Goal: Task Accomplishment & Management: Use online tool/utility

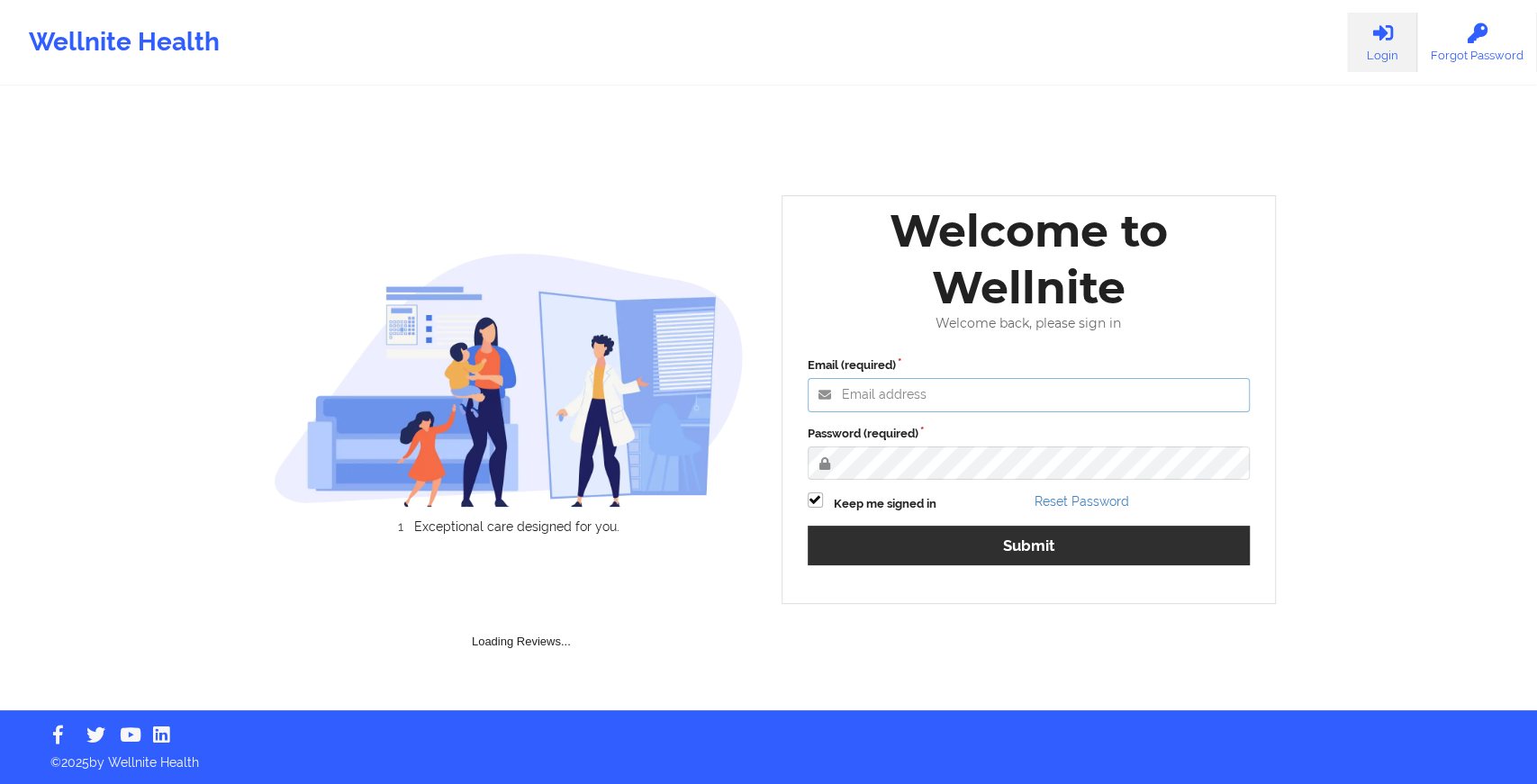
type input "[EMAIL_ADDRESS][DOMAIN_NAME]"
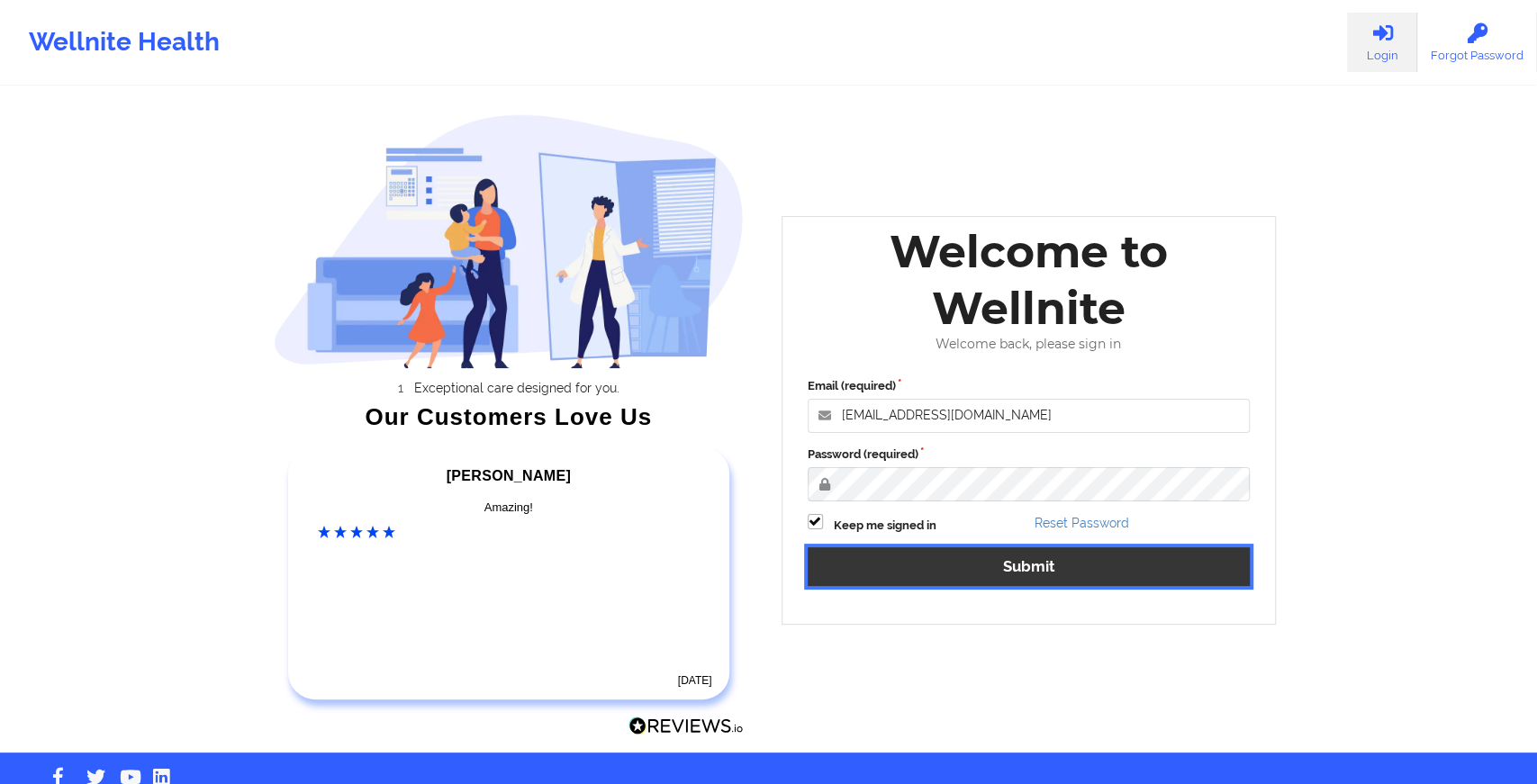
click at [922, 562] on button "Submit" at bounding box center [1029, 566] width 443 height 39
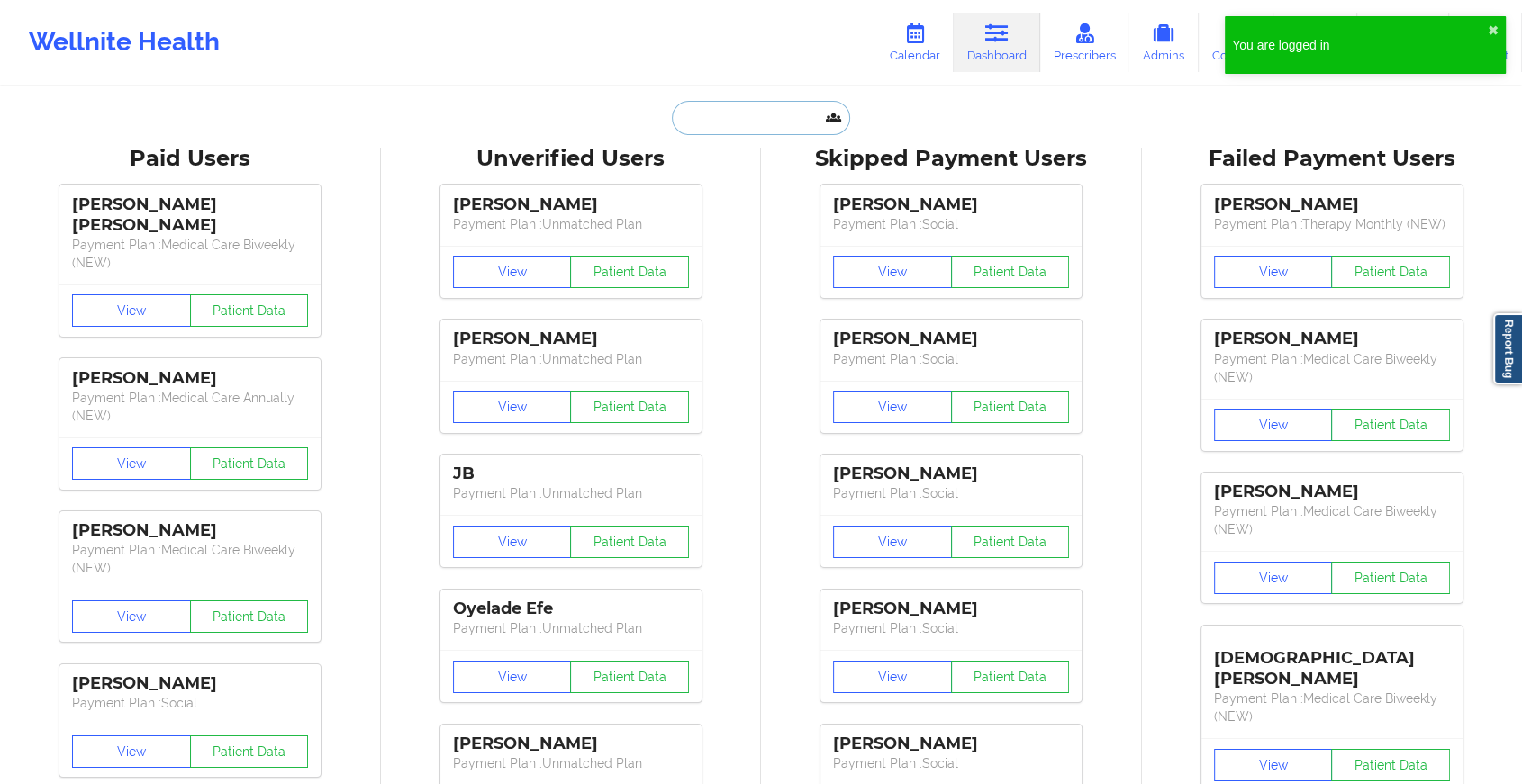
click at [741, 122] on input "text" at bounding box center [761, 118] width 178 height 34
paste input "[PERSON_NAME][EMAIL_ADDRESS][PERSON_NAME][PERSON_NAME][DOMAIN_NAME]"
type input "[PERSON_NAME][EMAIL_ADDRESS][PERSON_NAME][PERSON_NAME][DOMAIN_NAME]"
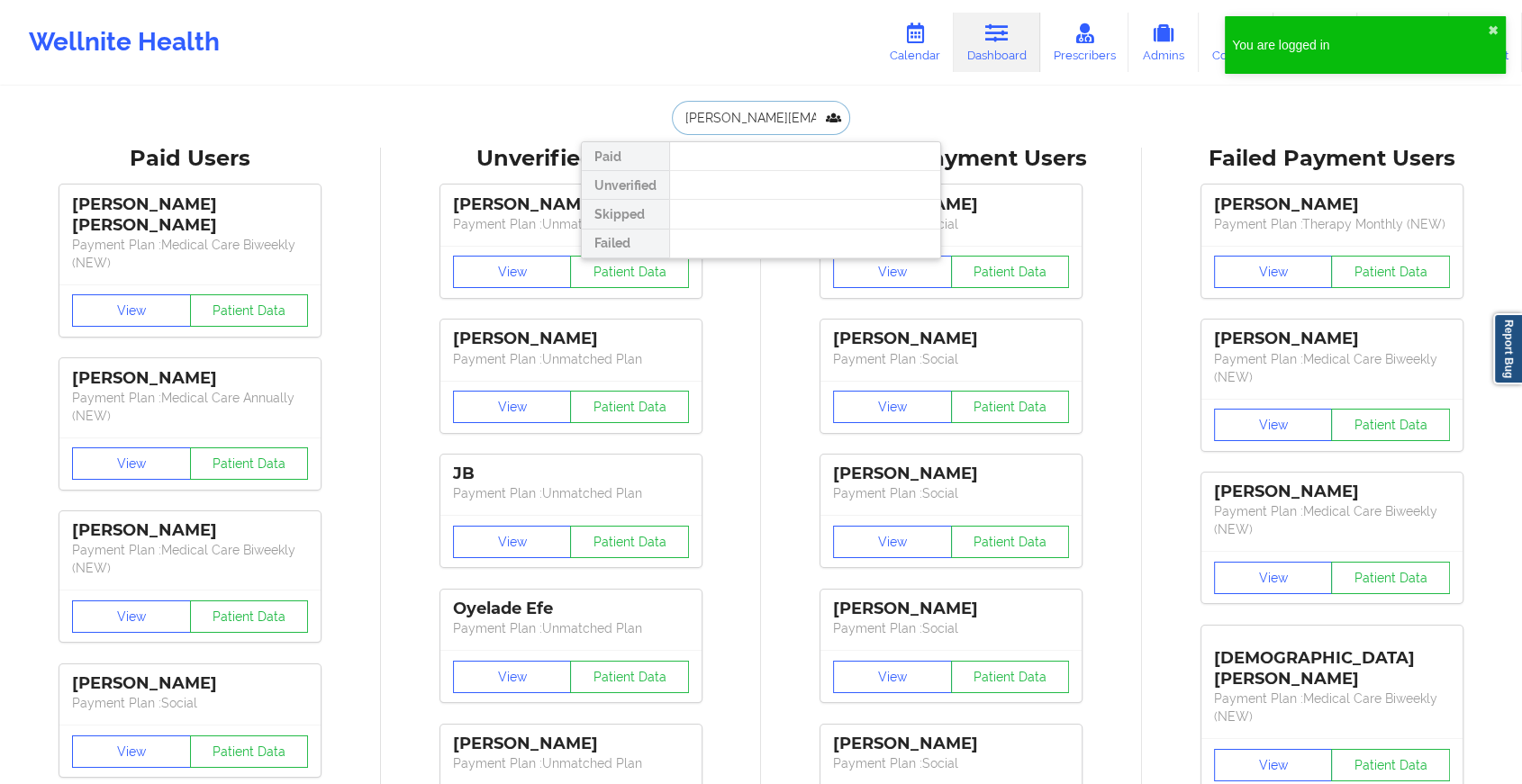
scroll to position [0, 43]
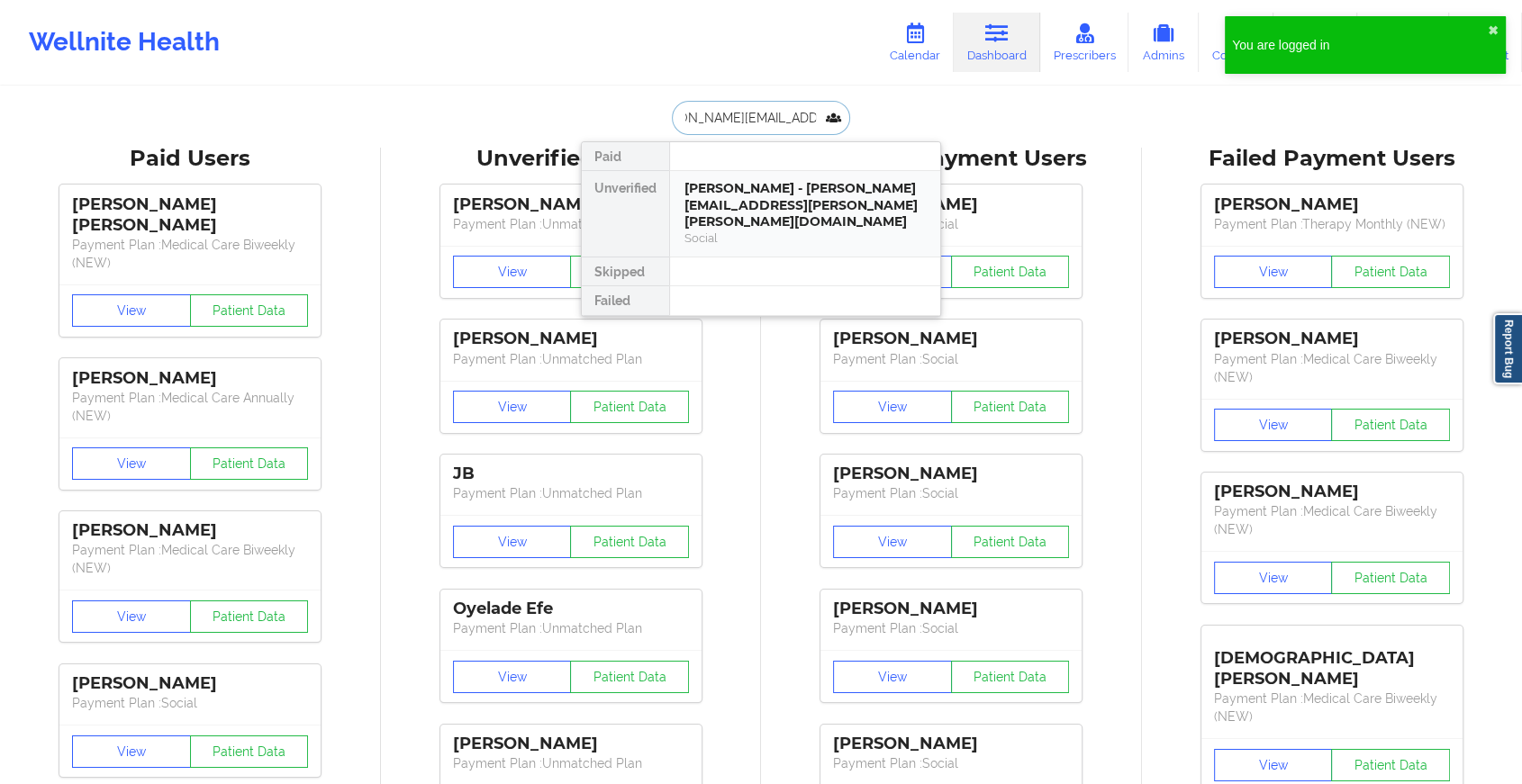
click at [757, 193] on div "[PERSON_NAME] - [PERSON_NAME][EMAIL_ADDRESS][PERSON_NAME][PERSON_NAME][DOMAIN_N…" at bounding box center [805, 205] width 242 height 50
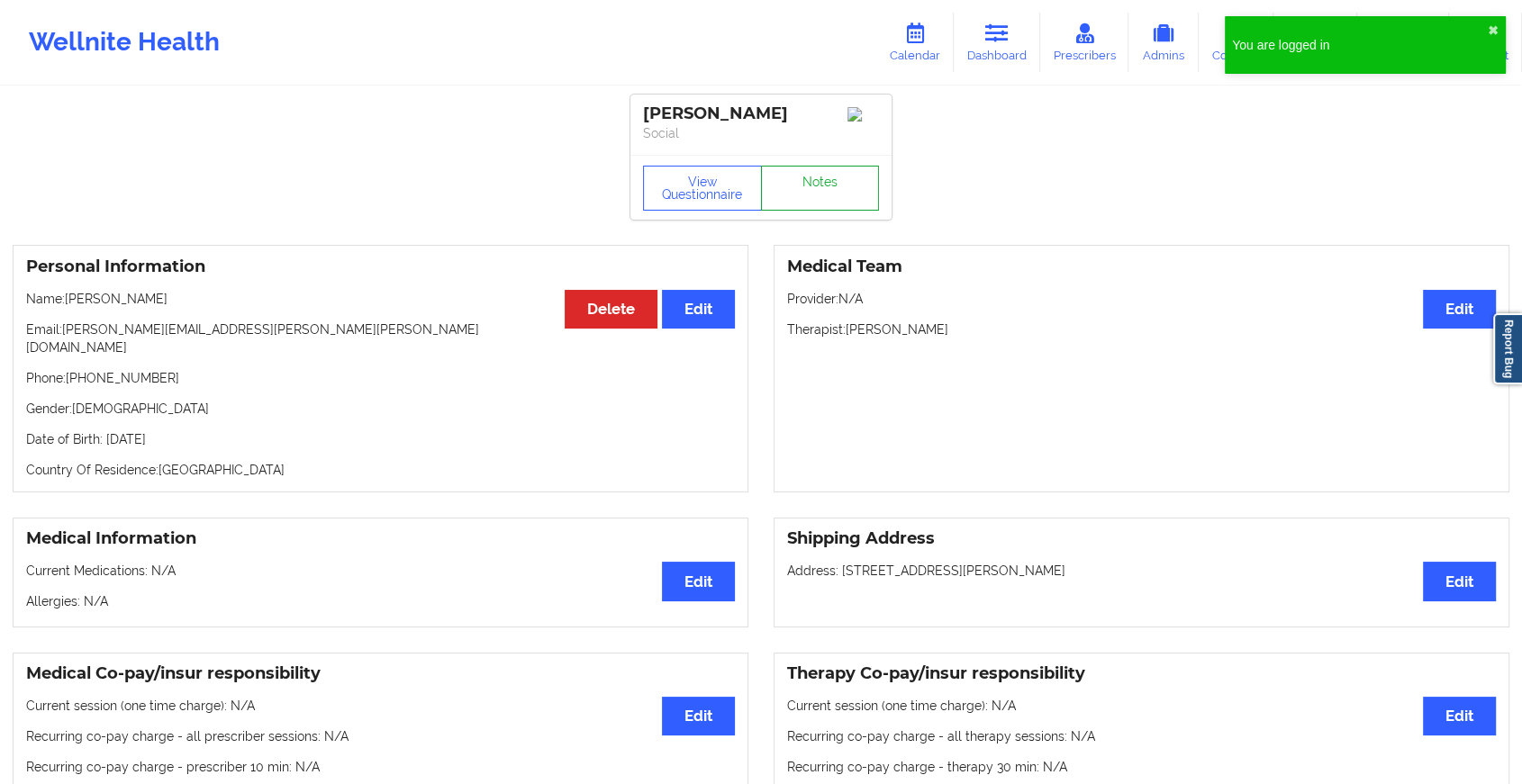
click at [812, 205] on link "Notes" at bounding box center [820, 187] width 119 height 45
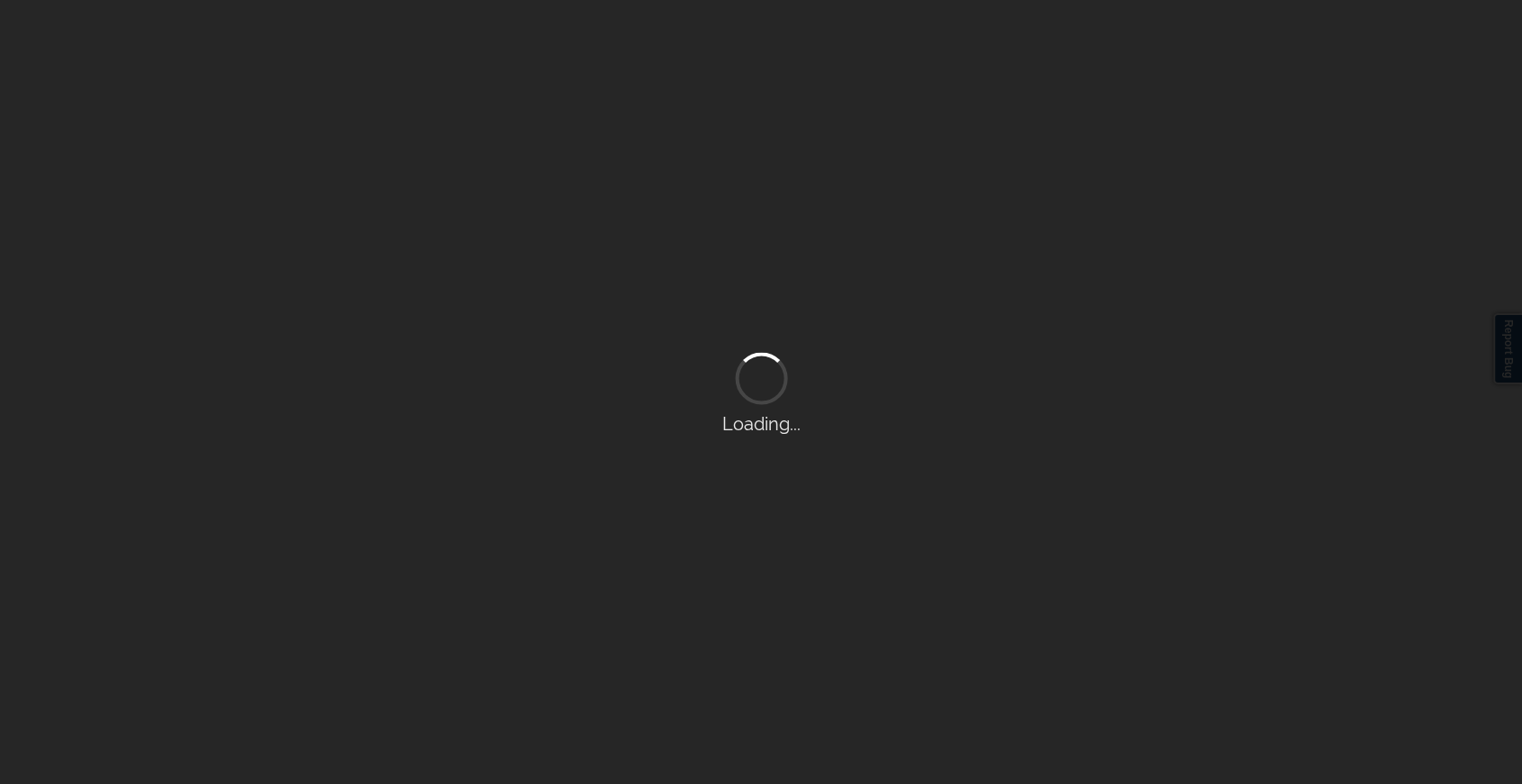
click at [812, 205] on div "Loading..." at bounding box center [761, 392] width 1522 height 784
click at [812, 205] on div "Loading..." at bounding box center [768, 392] width 1537 height 784
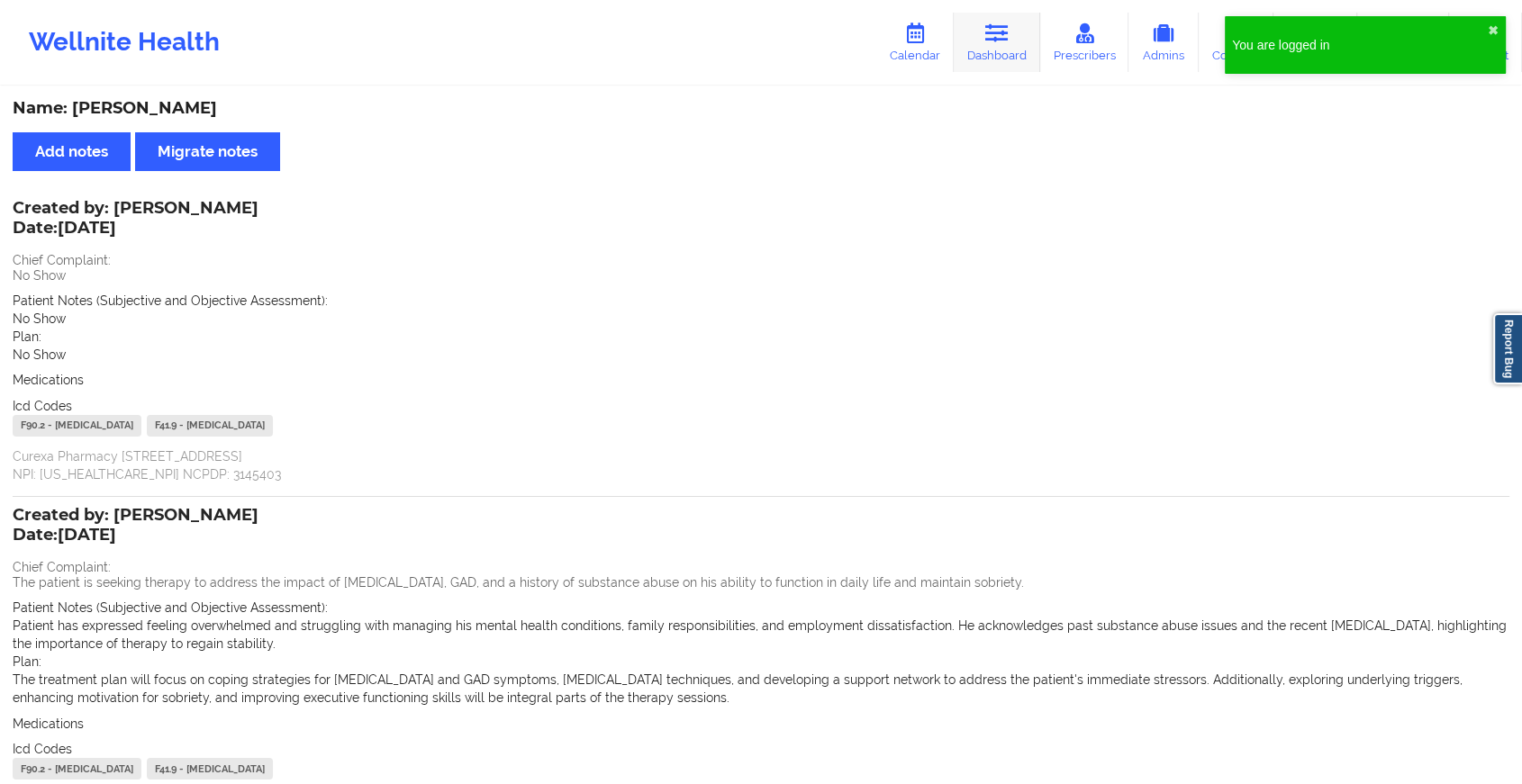
click at [987, 17] on link "Dashboard" at bounding box center [997, 42] width 87 height 59
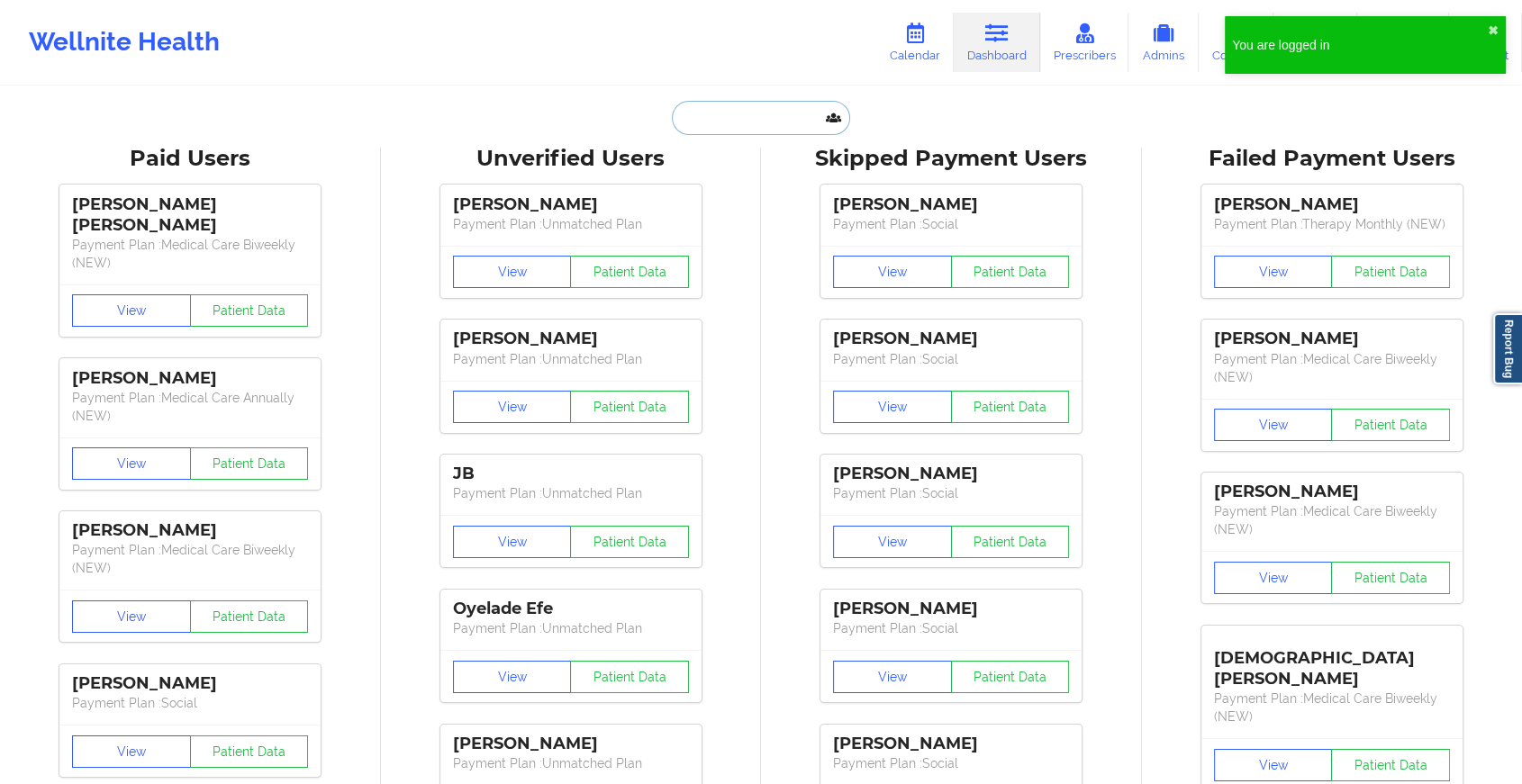
click at [768, 125] on input "text" at bounding box center [761, 118] width 178 height 34
paste input "[EMAIL_ADDRESS][DOMAIN_NAME]"
type input "[EMAIL_ADDRESS][DOMAIN_NAME]"
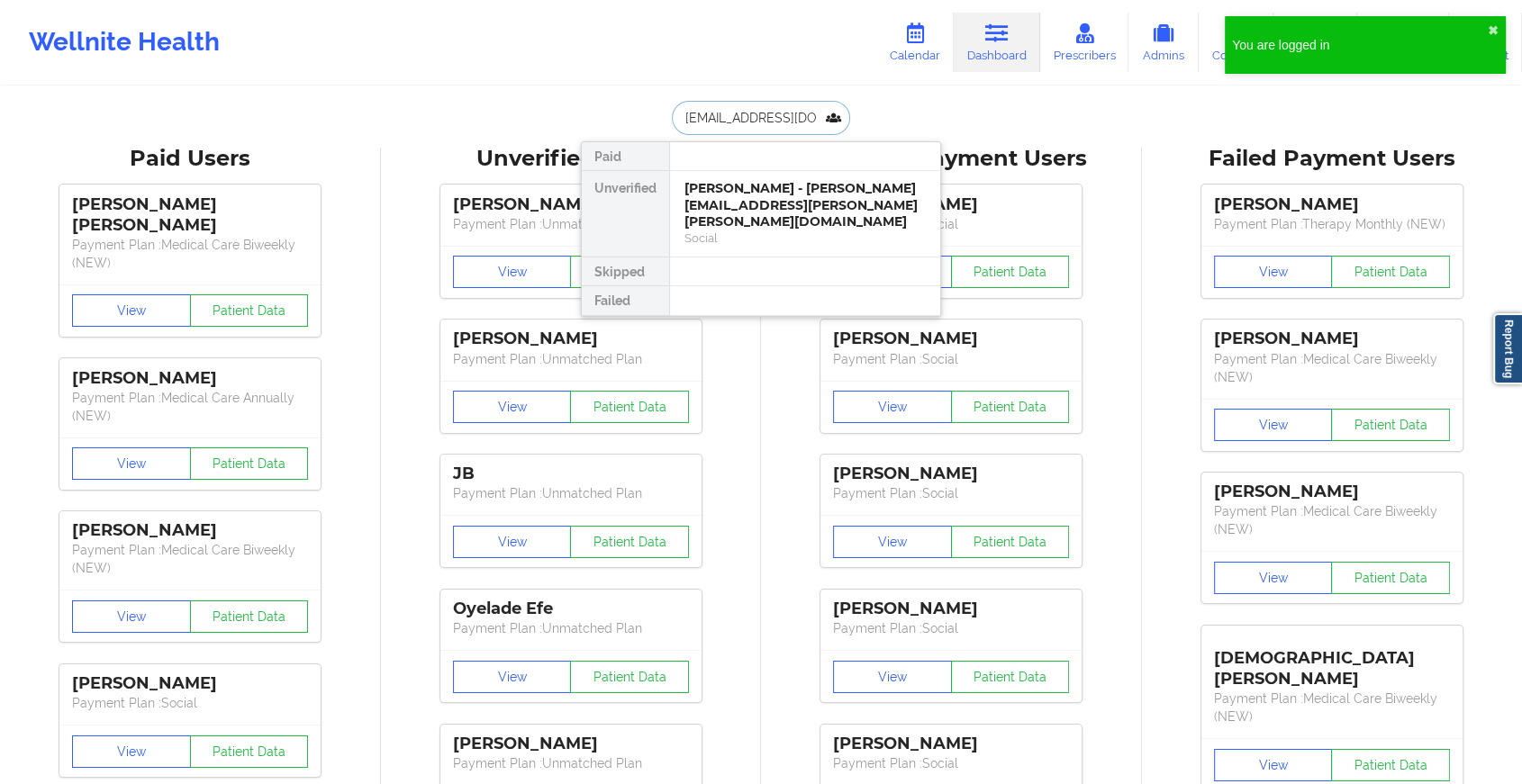
scroll to position [0, 7]
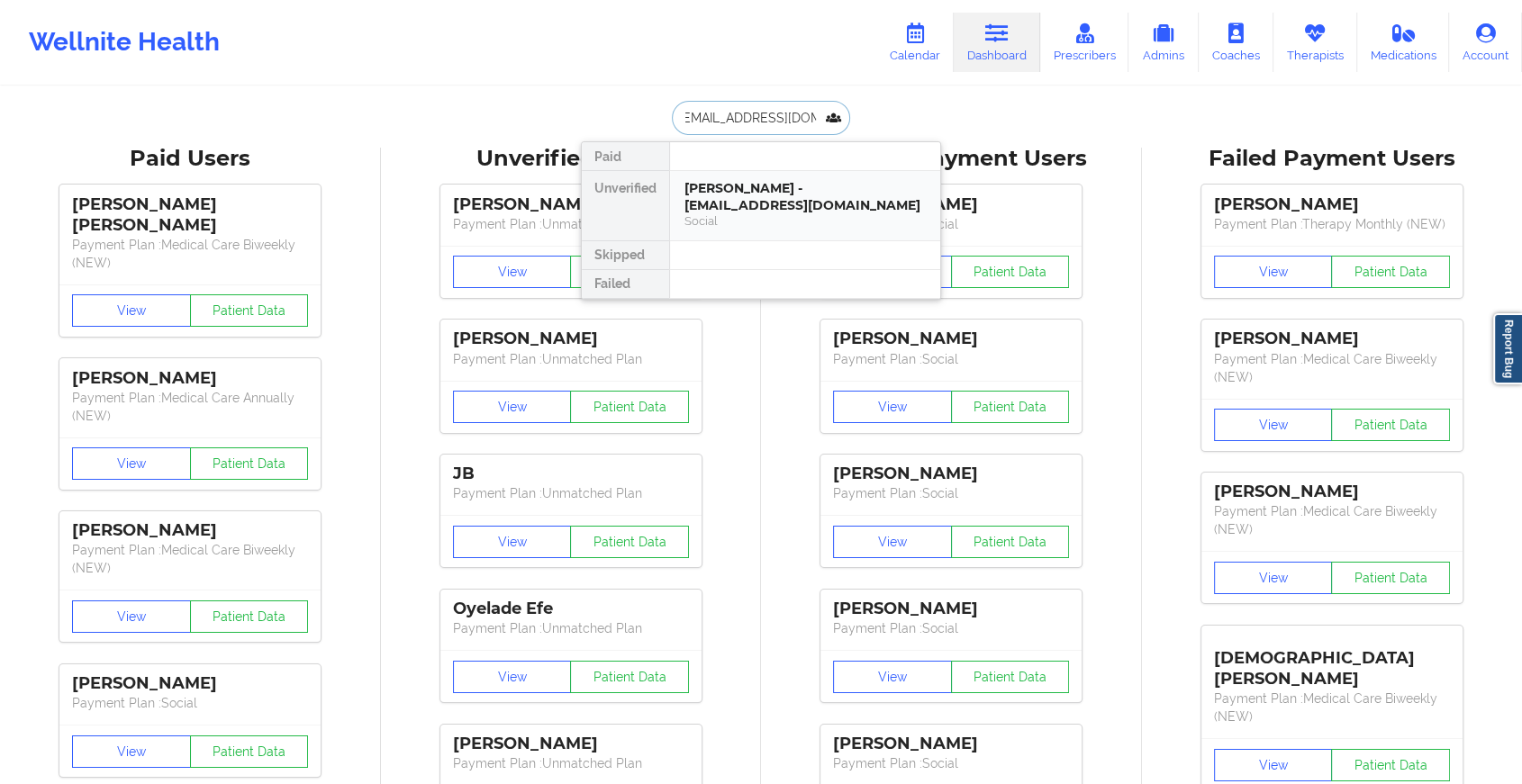
click at [794, 197] on div "[PERSON_NAME] - [EMAIL_ADDRESS][DOMAIN_NAME]" at bounding box center [805, 196] width 242 height 33
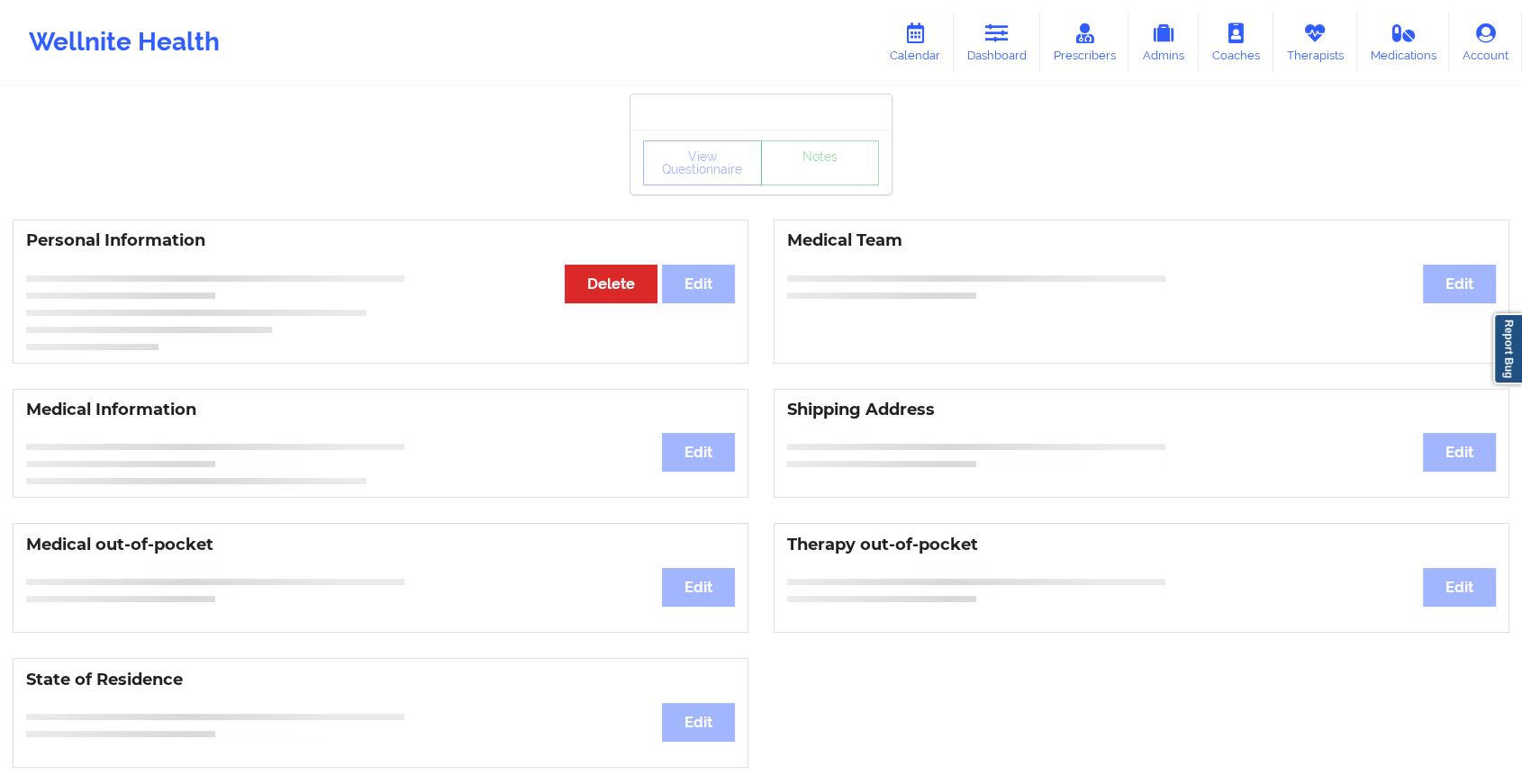
click at [834, 190] on div "View Questionnaire Notes" at bounding box center [761, 162] width 261 height 65
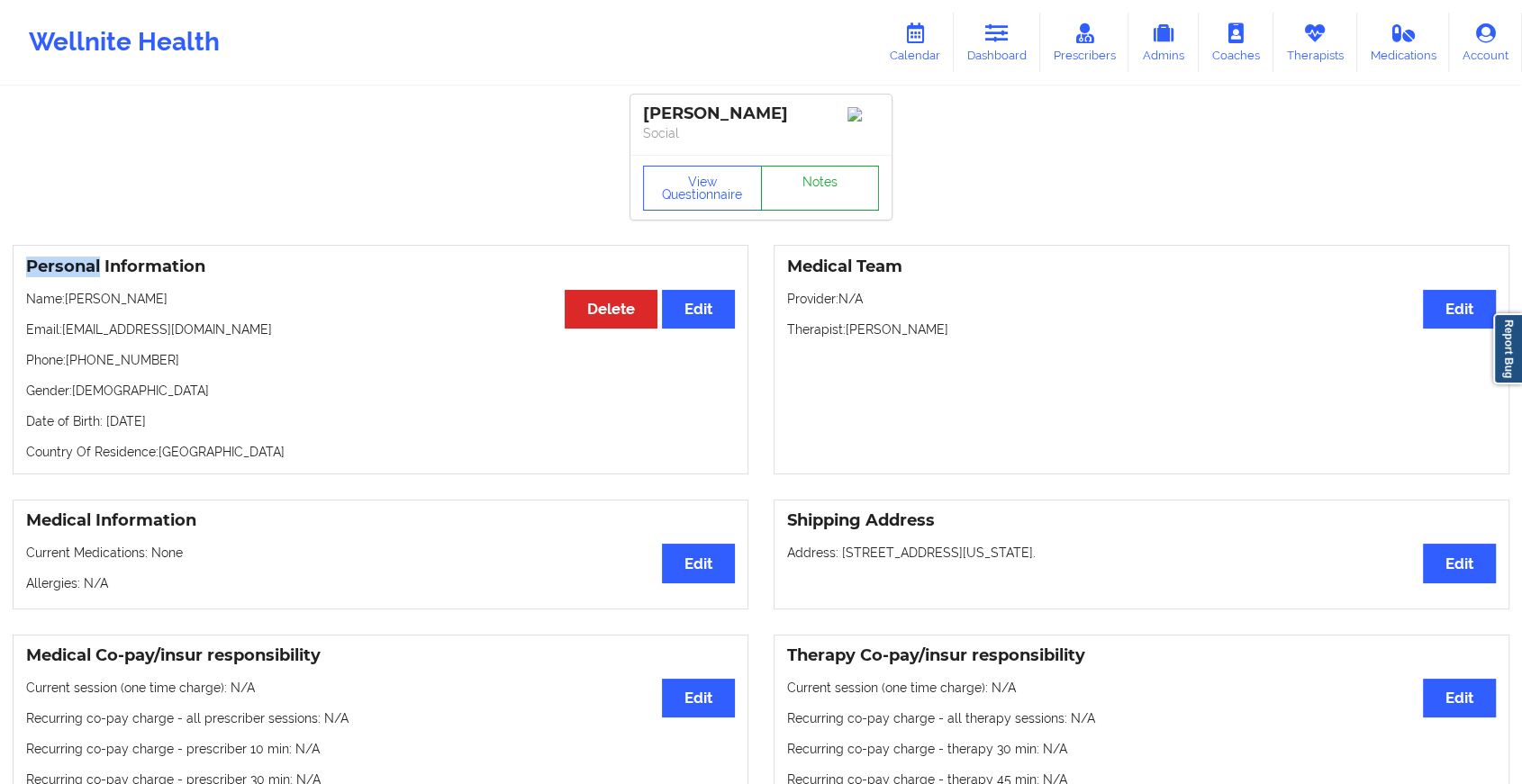
click at [834, 190] on link "Notes" at bounding box center [820, 187] width 119 height 45
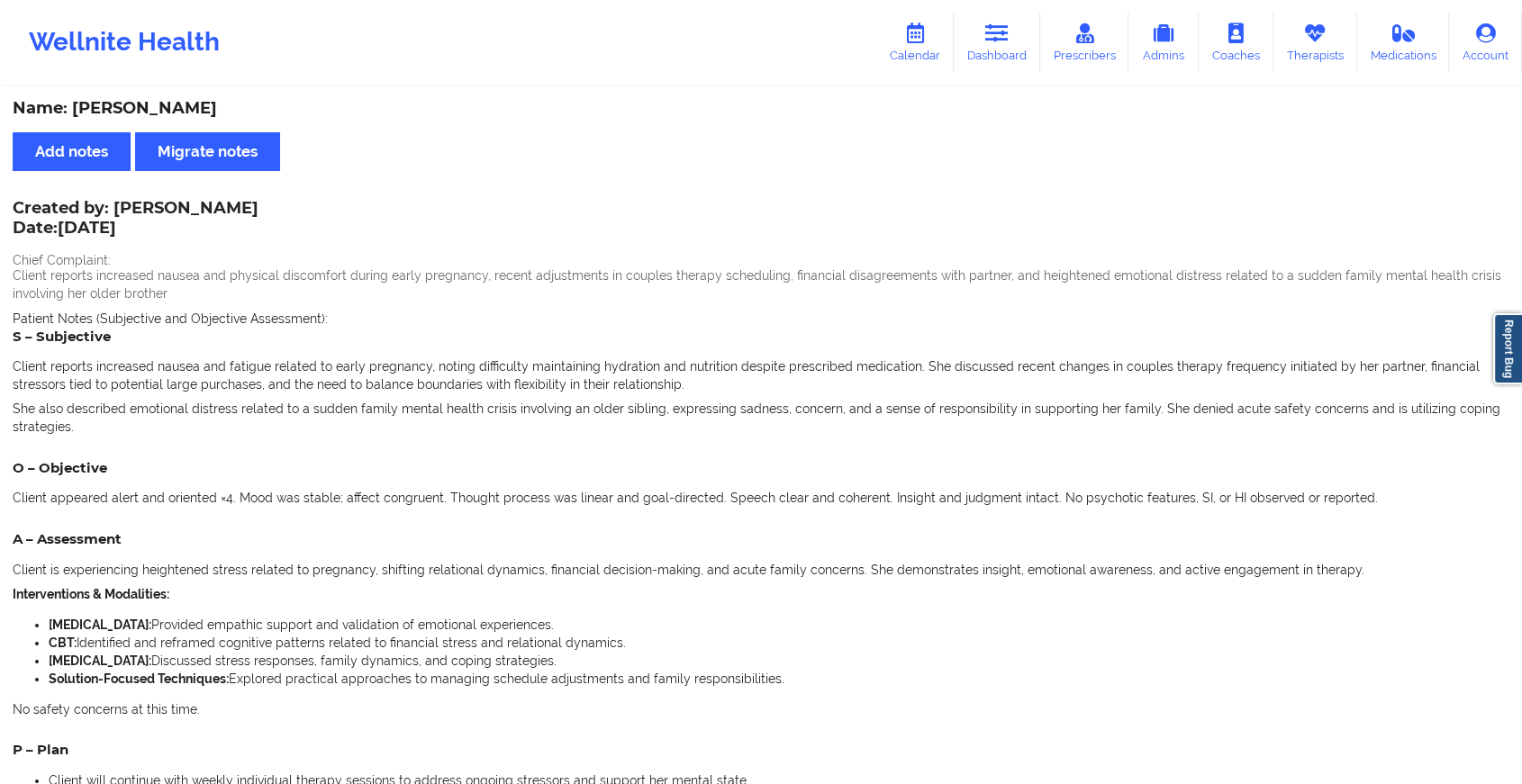
drag, startPoint x: 1422, startPoint y: 167, endPoint x: 1535, endPoint y: 170, distance: 113.0
click at [1522, 170] on html "Wellnite Health Calendar Dashboard Prescribers Admins Coaches Therapists Medica…" at bounding box center [761, 392] width 1522 height 784
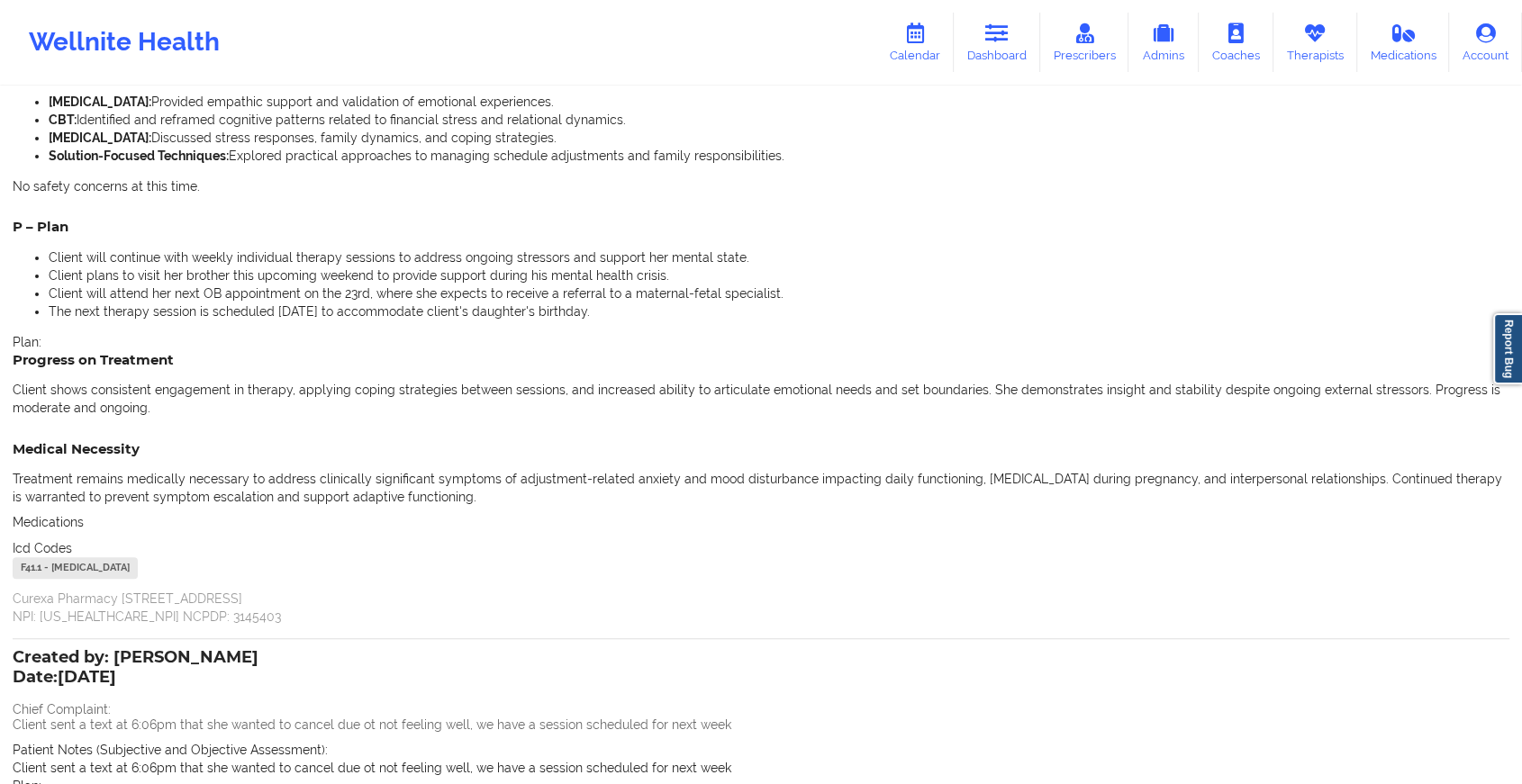
scroll to position [818, 0]
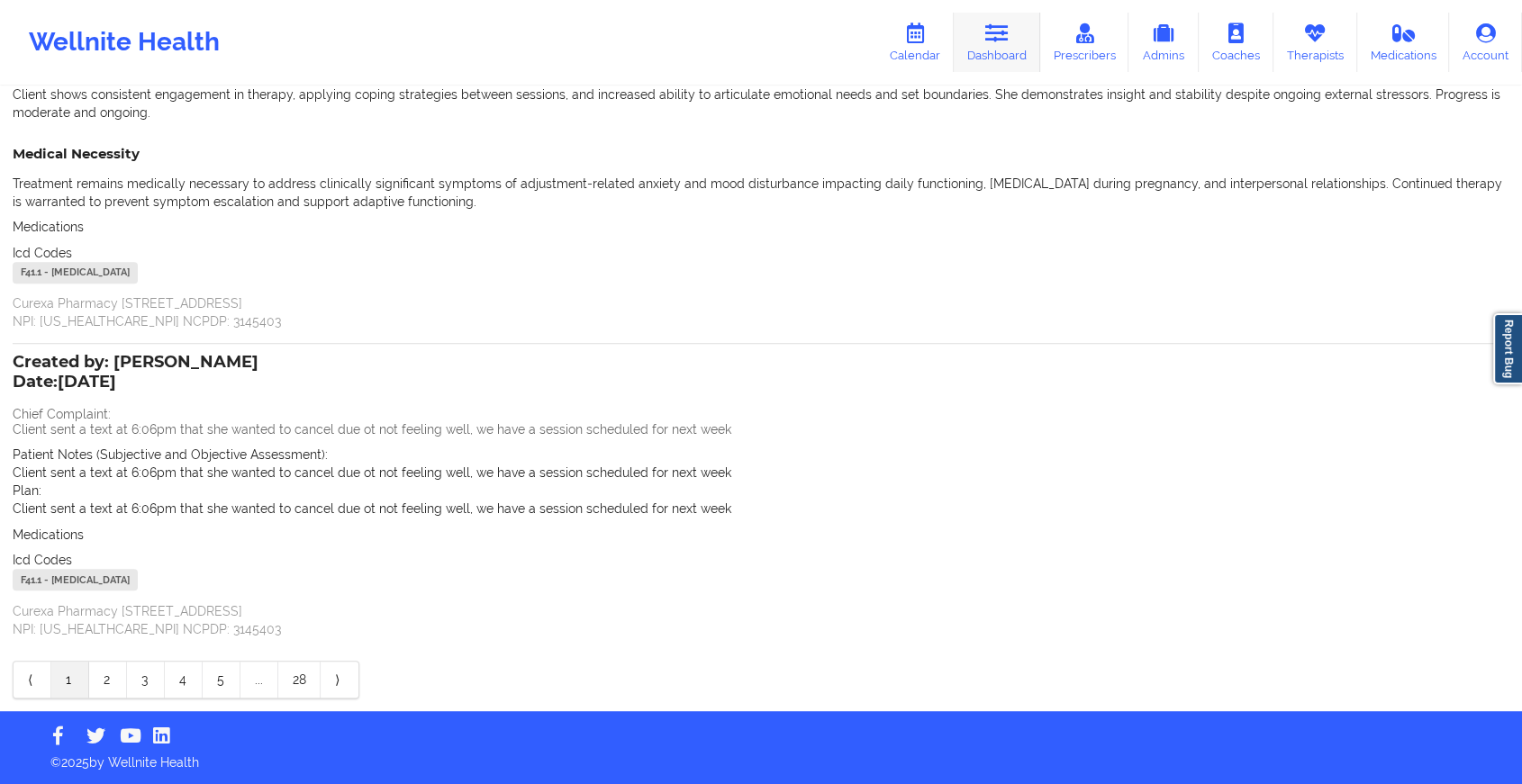
click at [980, 51] on link "Dashboard" at bounding box center [997, 42] width 87 height 59
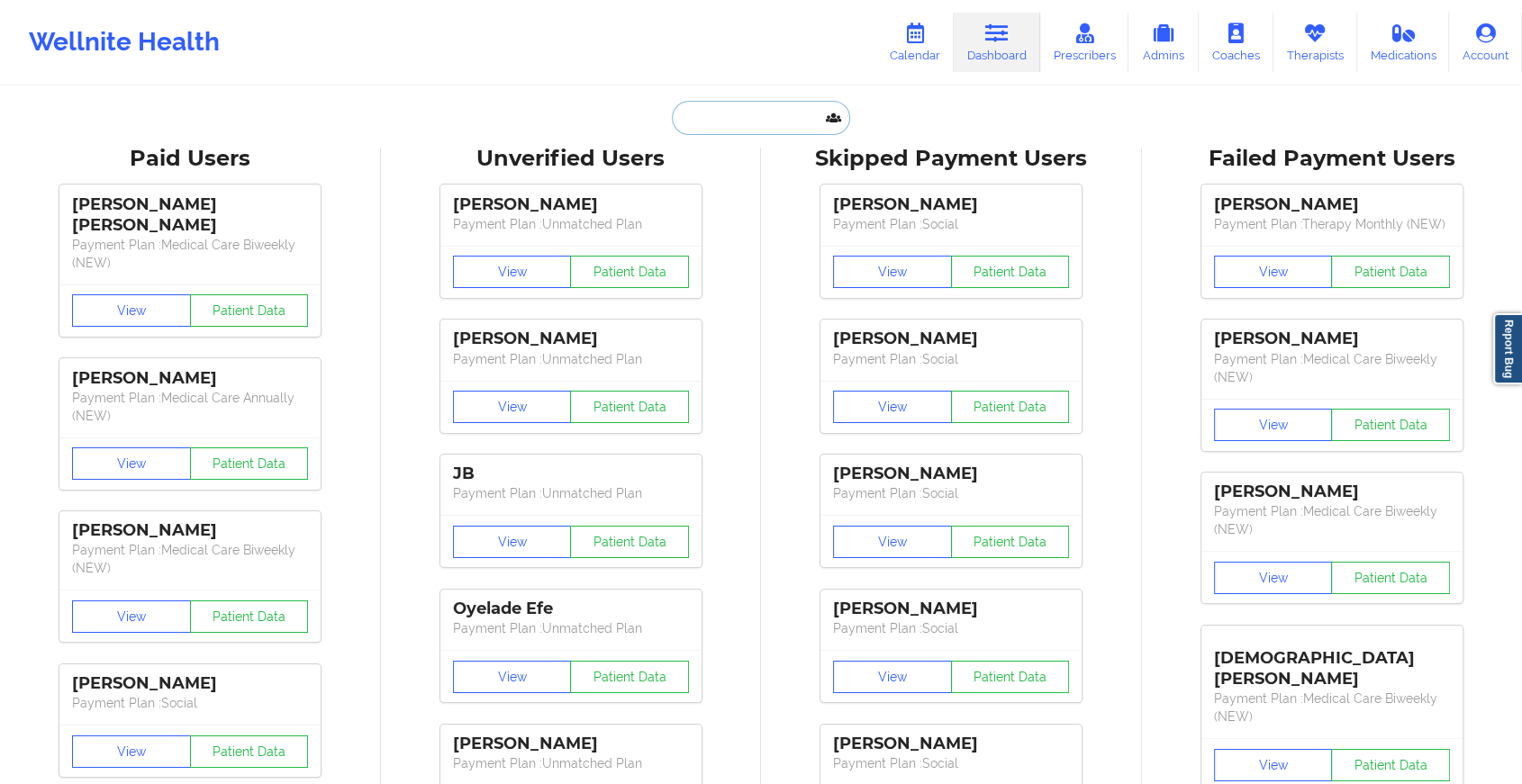
click at [757, 116] on input "text" at bounding box center [761, 118] width 178 height 34
paste input "[EMAIL_ADDRESS][DOMAIN_NAME]"
type input "[EMAIL_ADDRESS][DOMAIN_NAME]"
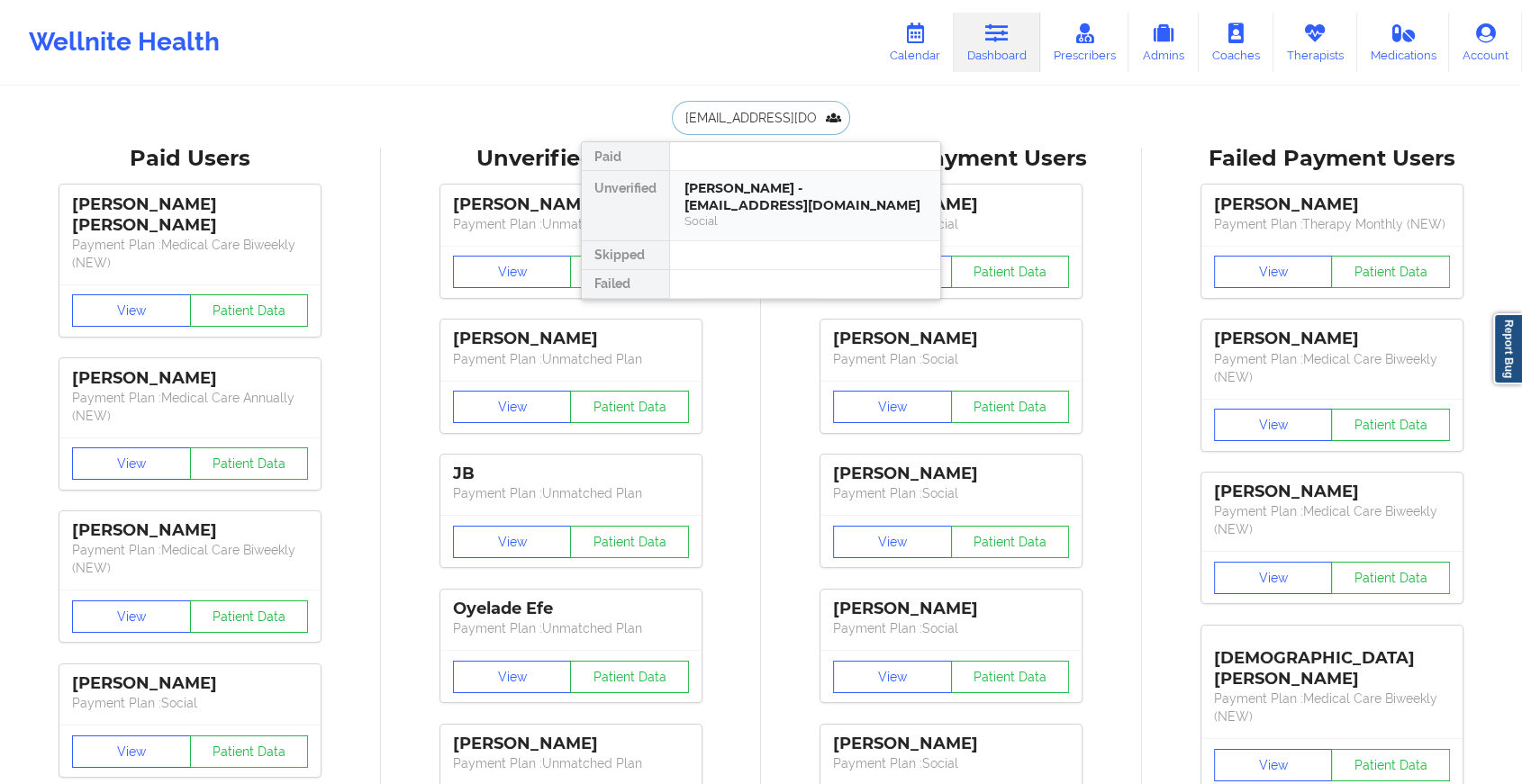
click at [780, 185] on div "[PERSON_NAME] - [EMAIL_ADDRESS][DOMAIN_NAME]" at bounding box center [805, 196] width 242 height 33
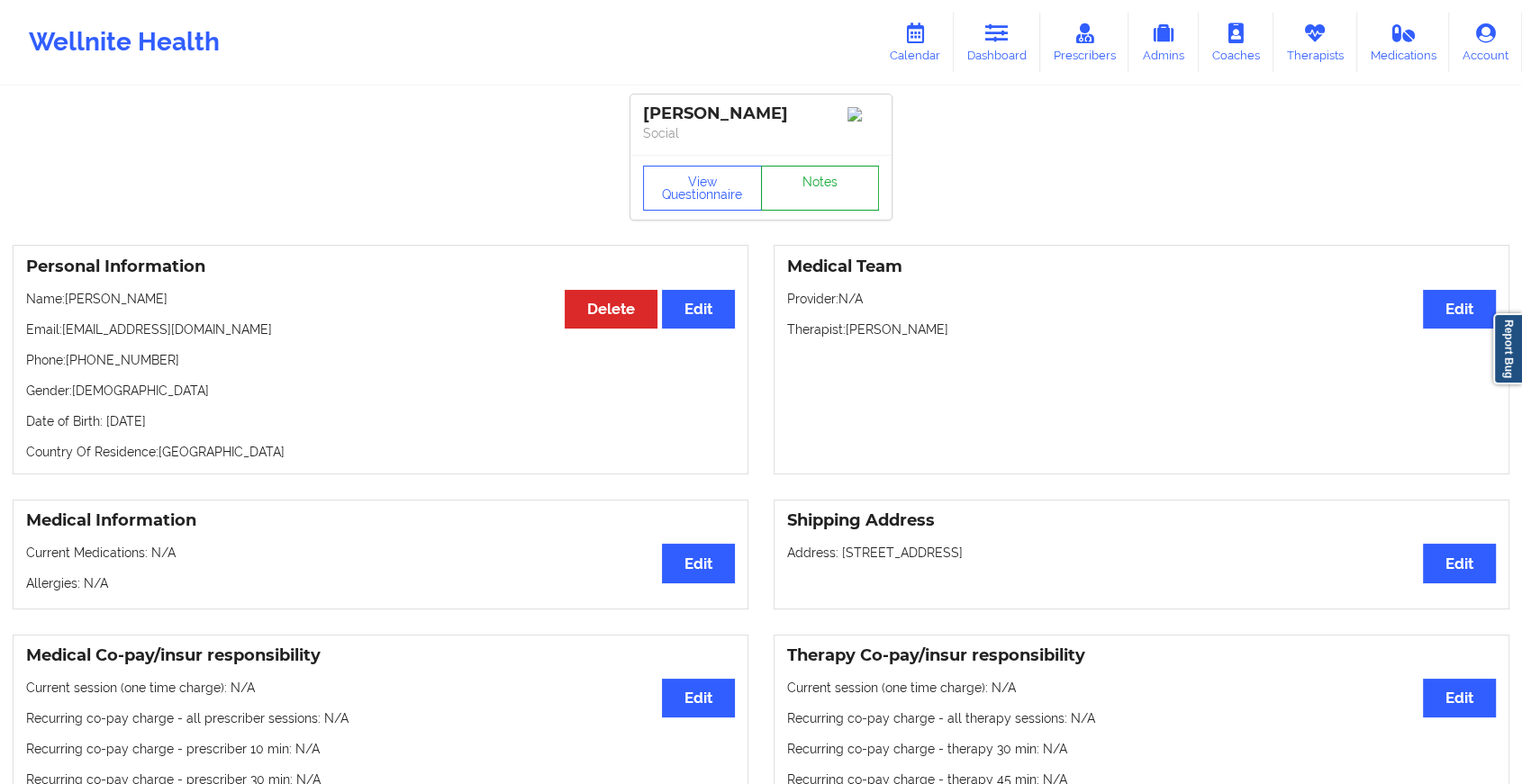
click at [822, 175] on link "Notes" at bounding box center [820, 187] width 119 height 45
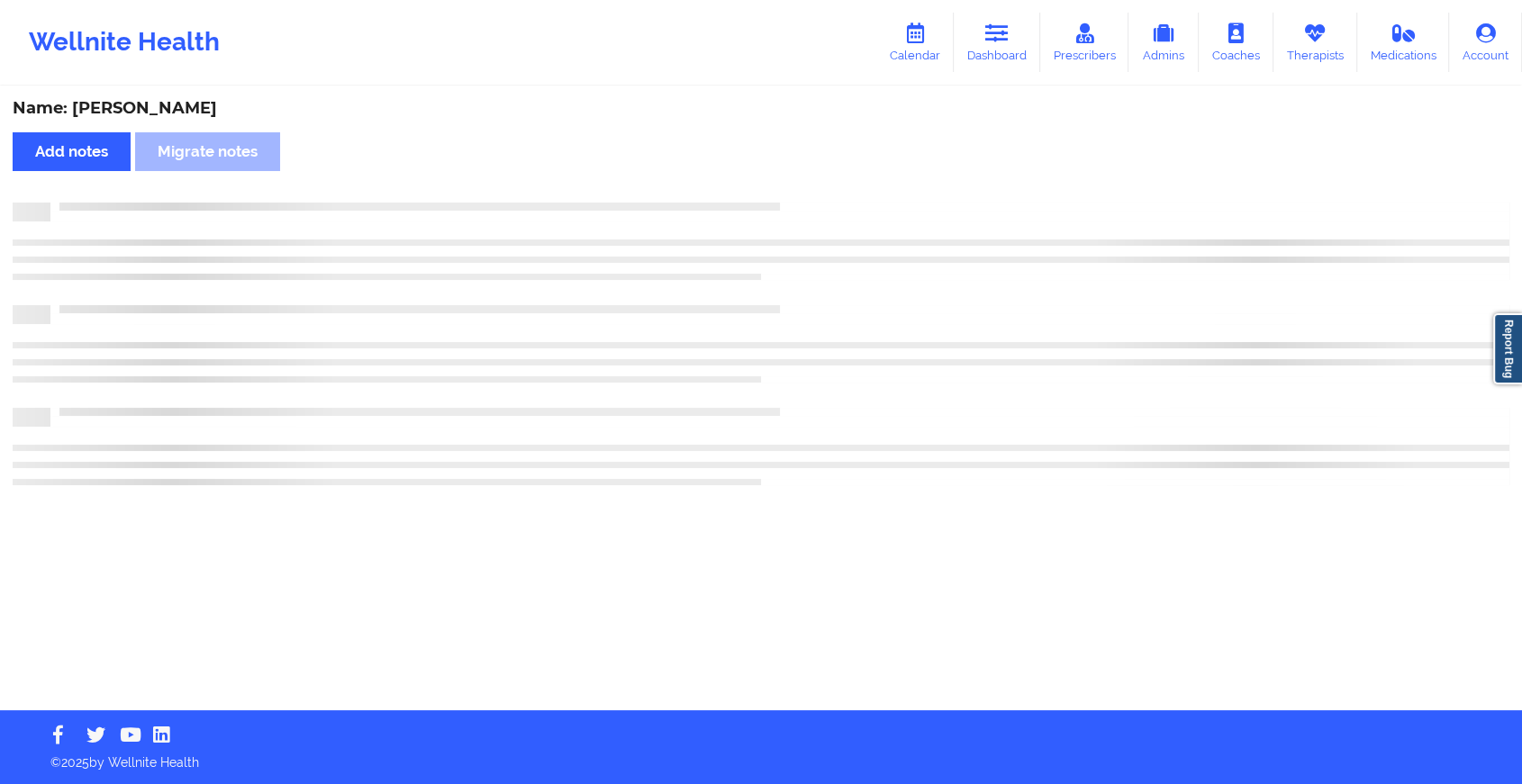
click at [822, 175] on div "Name: [PERSON_NAME] Add notes Migrate notes" at bounding box center [761, 400] width 1522 height 622
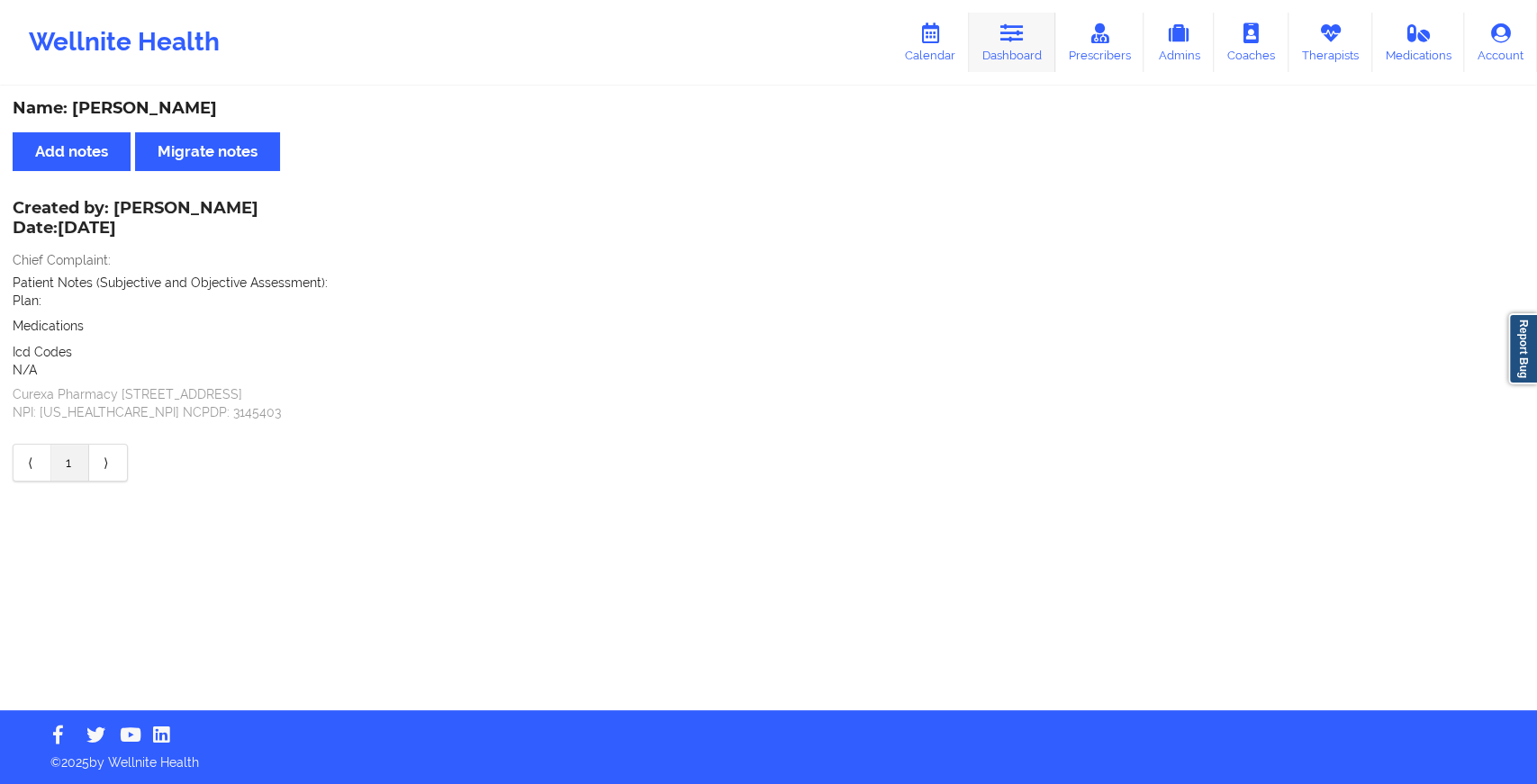
click at [1044, 29] on link "Dashboard" at bounding box center [1012, 42] width 87 height 59
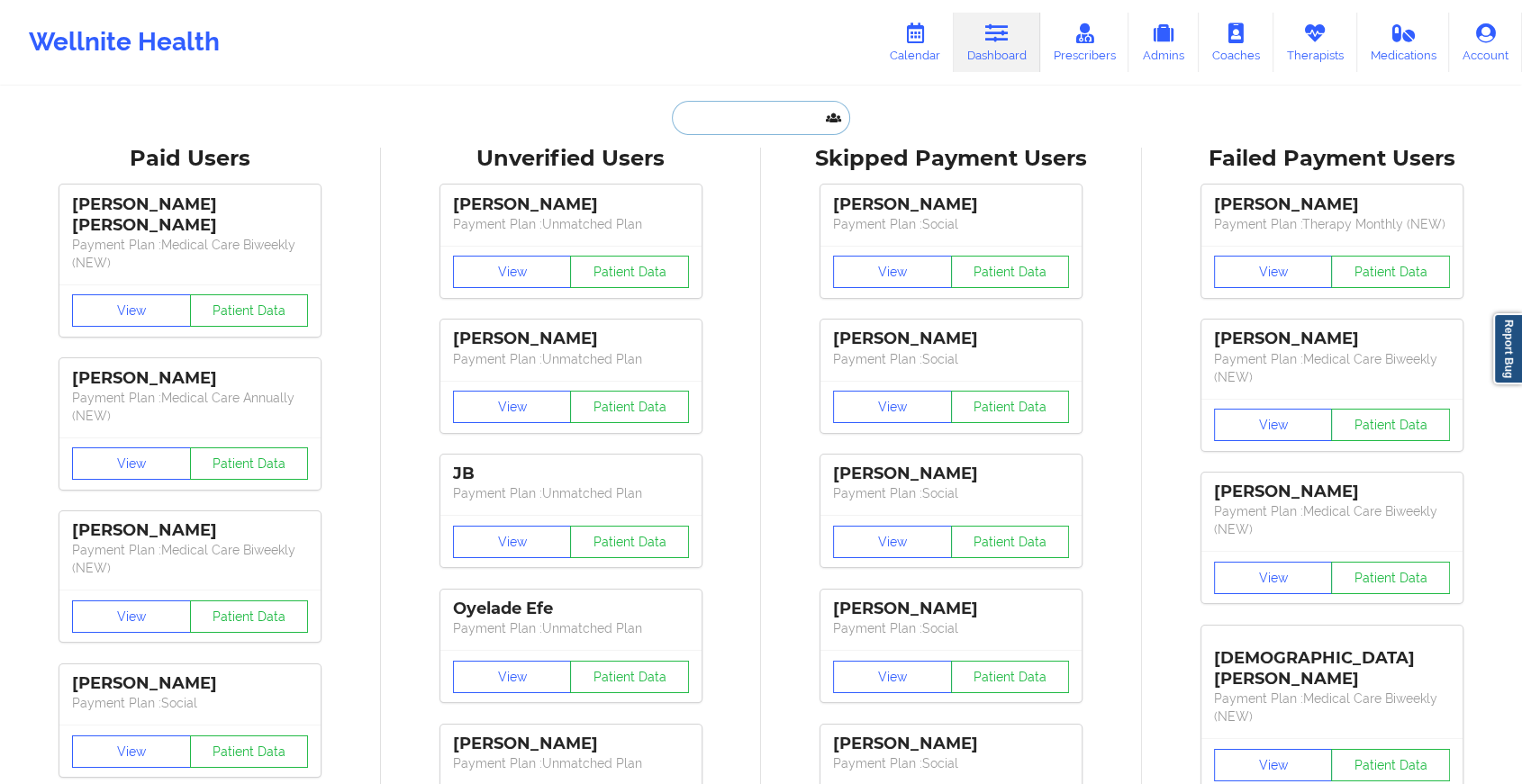
click at [780, 127] on input "text" at bounding box center [761, 118] width 178 height 34
paste input "[EMAIL_ADDRESS][DOMAIN_NAME]"
type input "[EMAIL_ADDRESS][DOMAIN_NAME]"
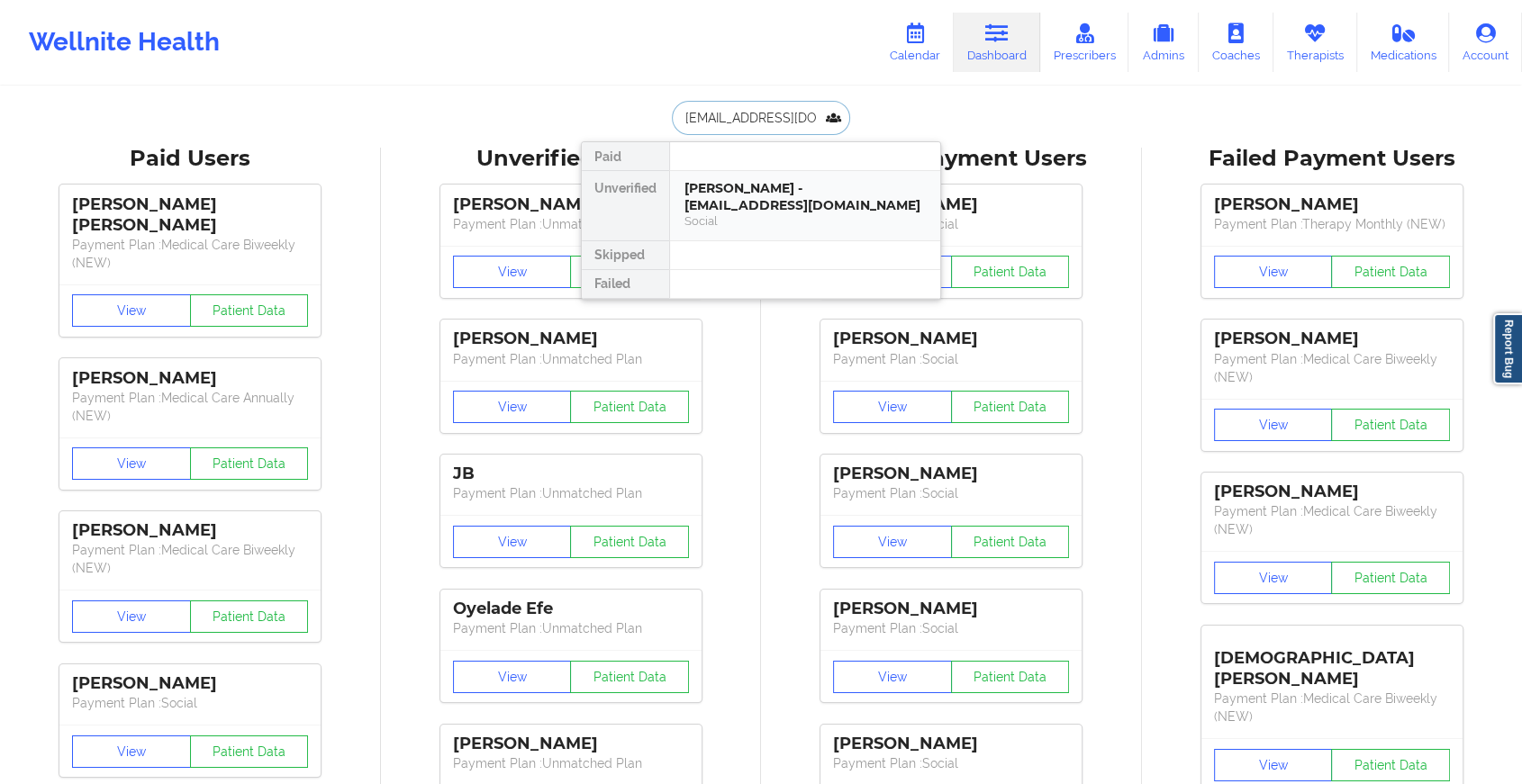
click at [808, 206] on div "[PERSON_NAME] - [EMAIL_ADDRESS][DOMAIN_NAME]" at bounding box center [805, 196] width 242 height 33
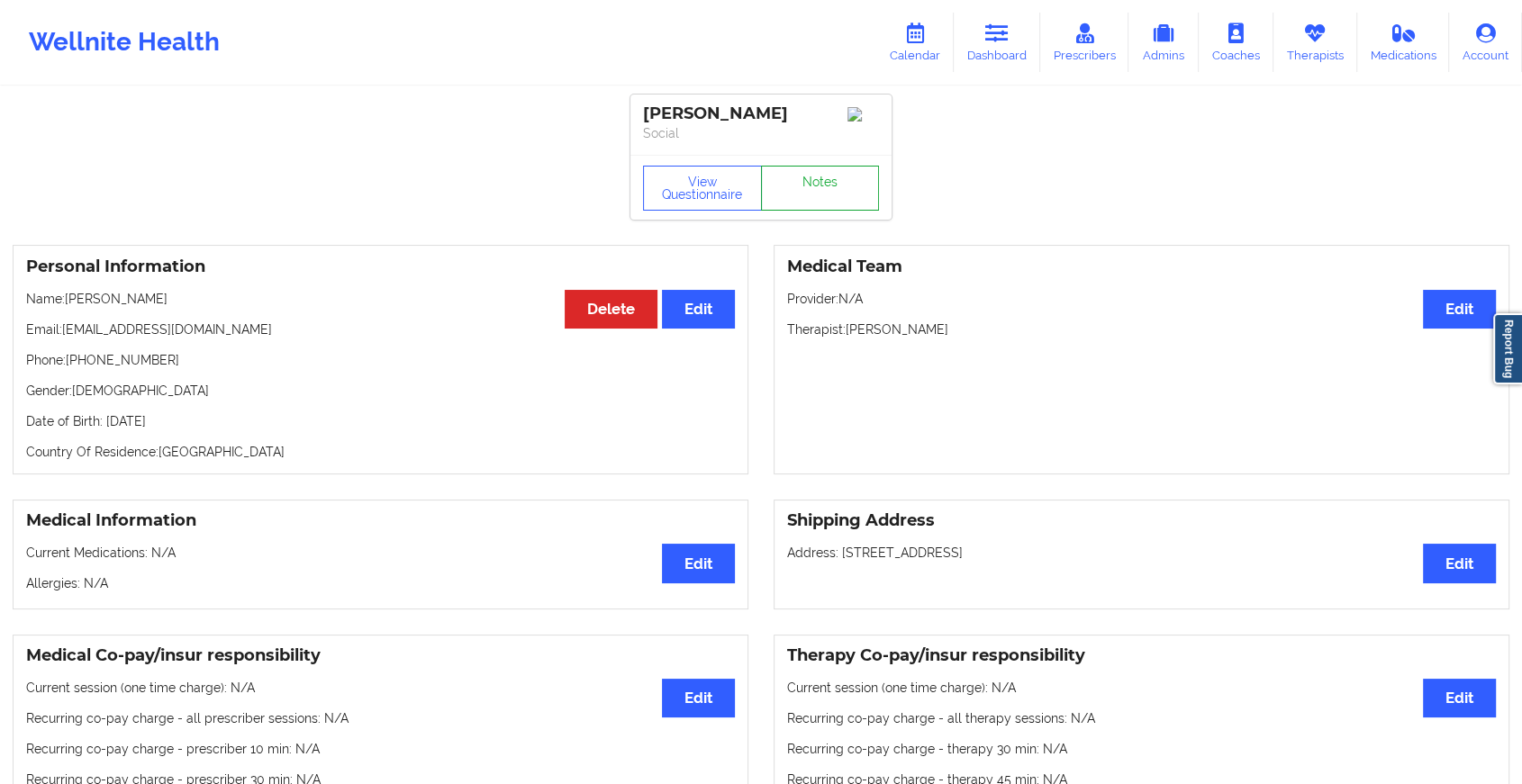
click at [842, 190] on link "Notes" at bounding box center [820, 187] width 119 height 45
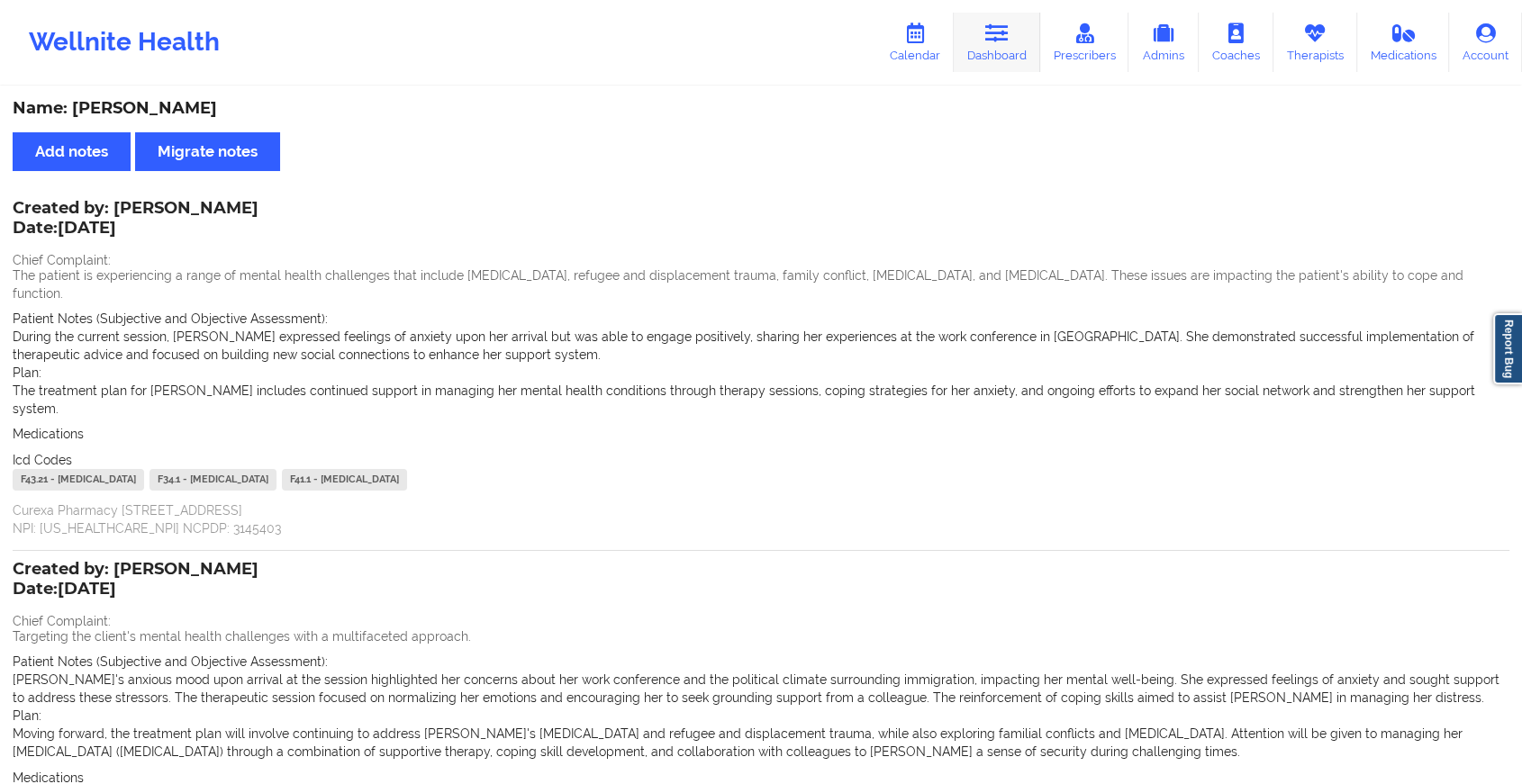
click at [998, 43] on icon at bounding box center [997, 33] width 24 height 20
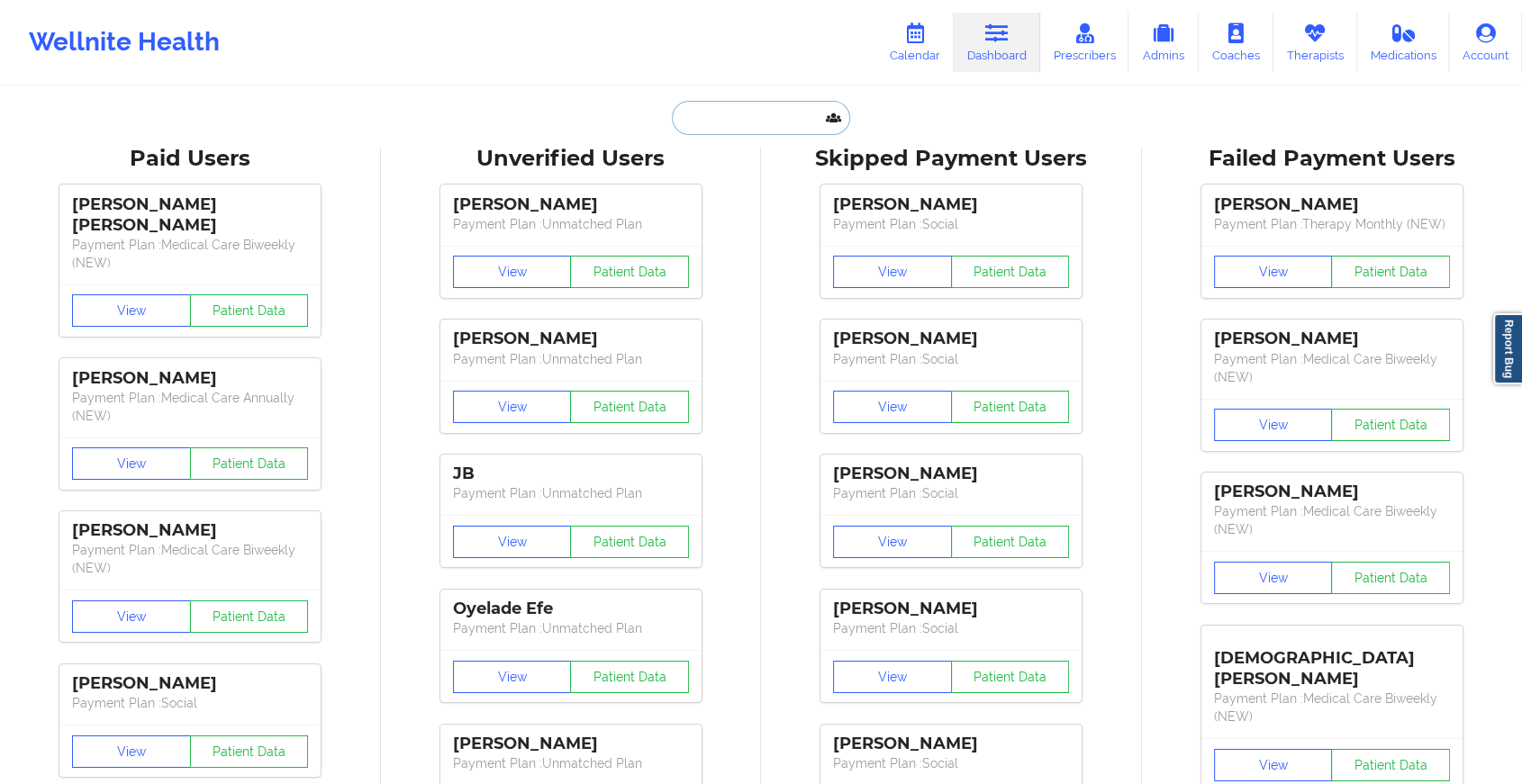
click at [768, 119] on input "text" at bounding box center [761, 118] width 178 height 34
paste input "[PERSON_NAME][EMAIL_ADDRESS][DOMAIN_NAME]"
type input "[PERSON_NAME][EMAIL_ADDRESS][DOMAIN_NAME]"
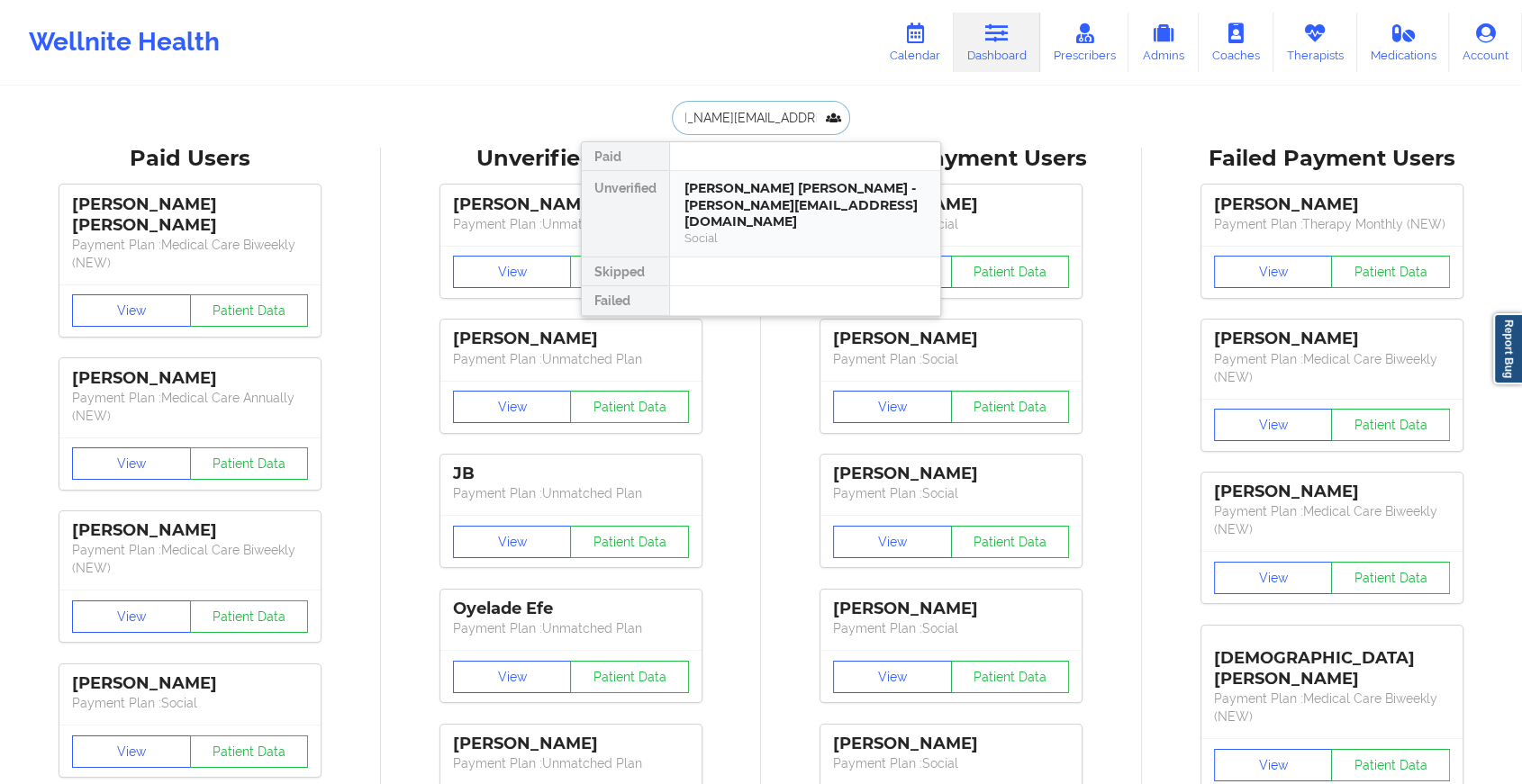
click at [776, 181] on div "[PERSON_NAME] [PERSON_NAME] - [PERSON_NAME][EMAIL_ADDRESS][DOMAIN_NAME]" at bounding box center [805, 205] width 242 height 50
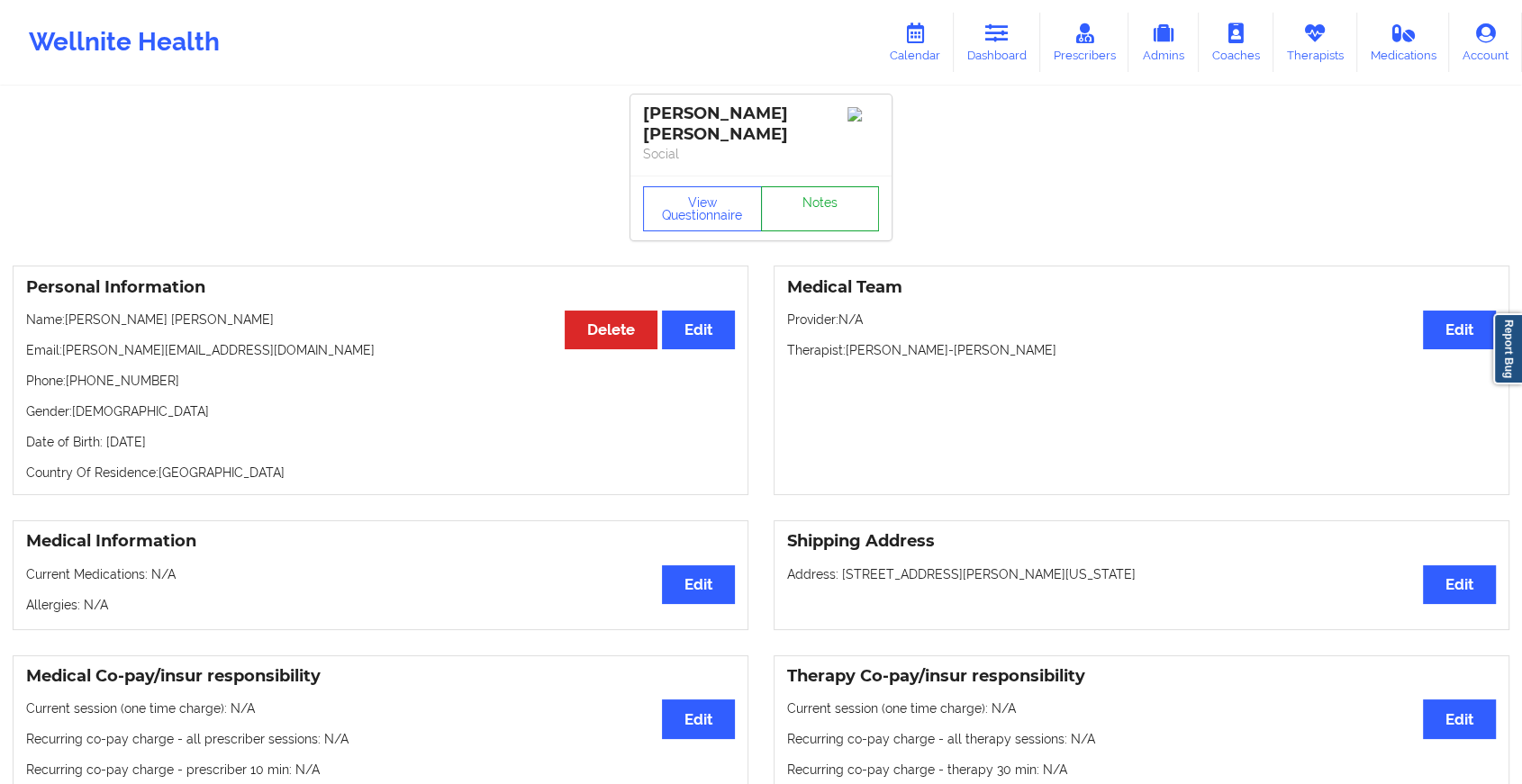
click at [795, 189] on link "Notes" at bounding box center [820, 208] width 119 height 45
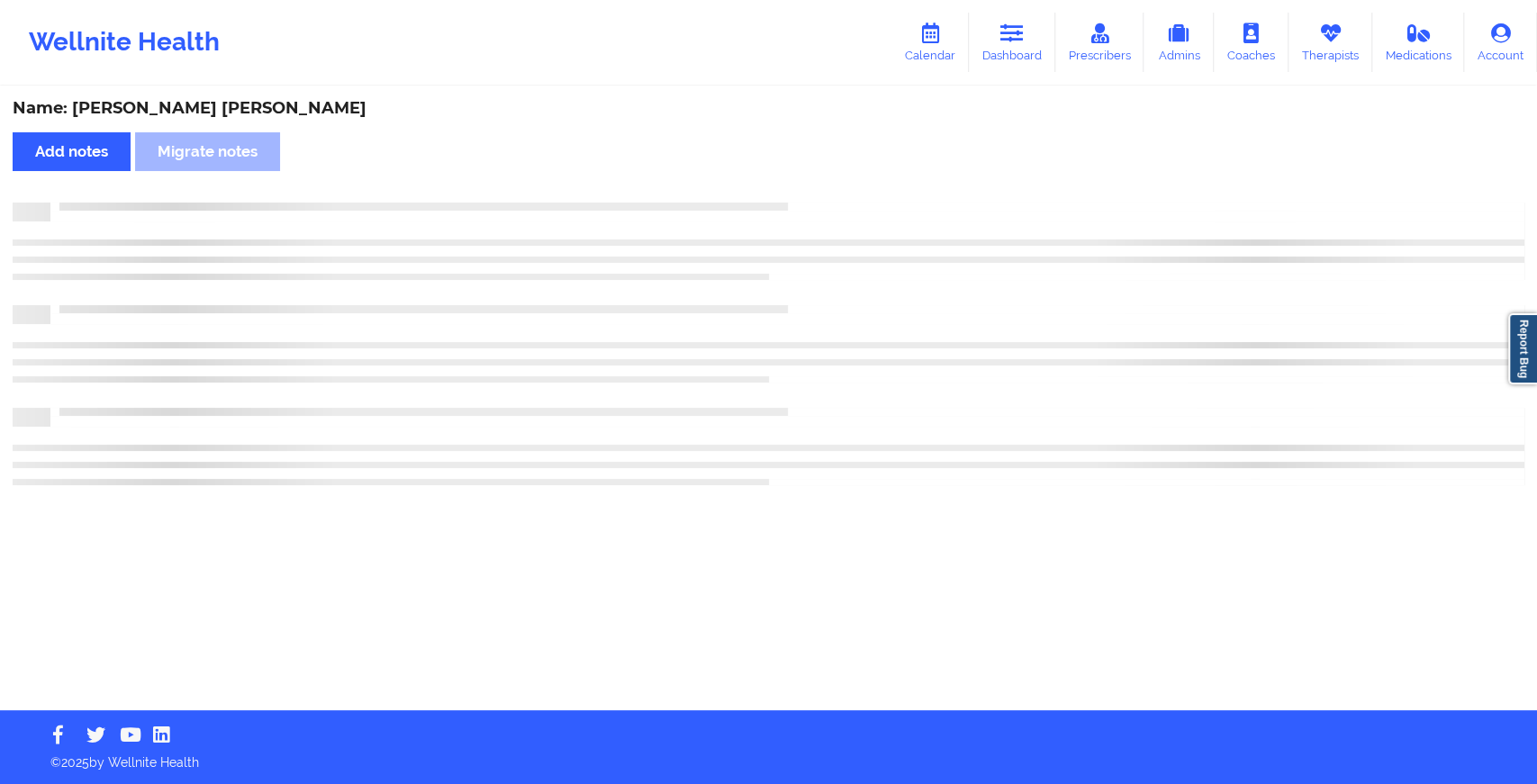
click at [795, 189] on div "Name: [PERSON_NAME] [PERSON_NAME] Add notes Migrate notes" at bounding box center [768, 400] width 1537 height 622
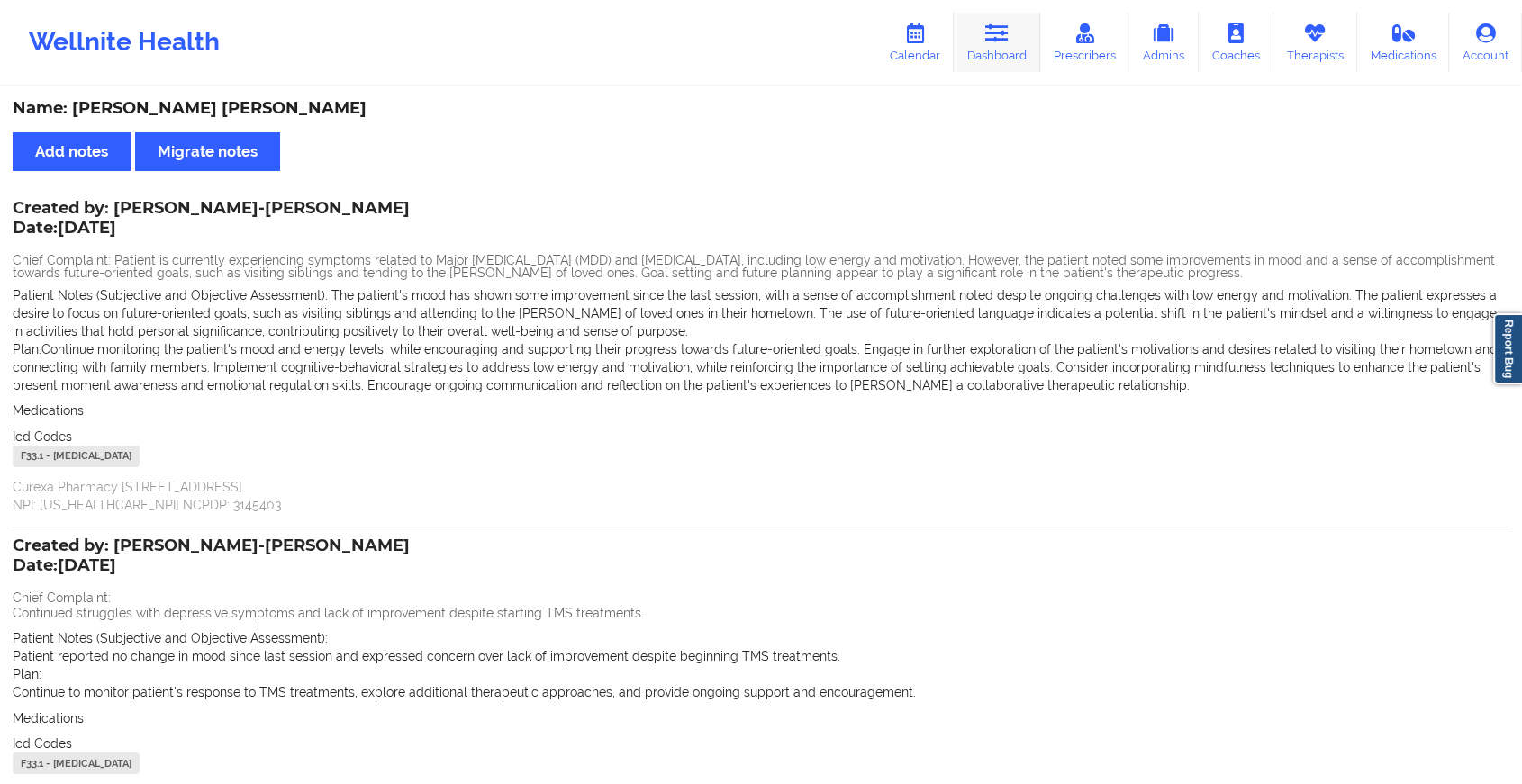
click at [1009, 22] on link "Dashboard" at bounding box center [997, 42] width 87 height 59
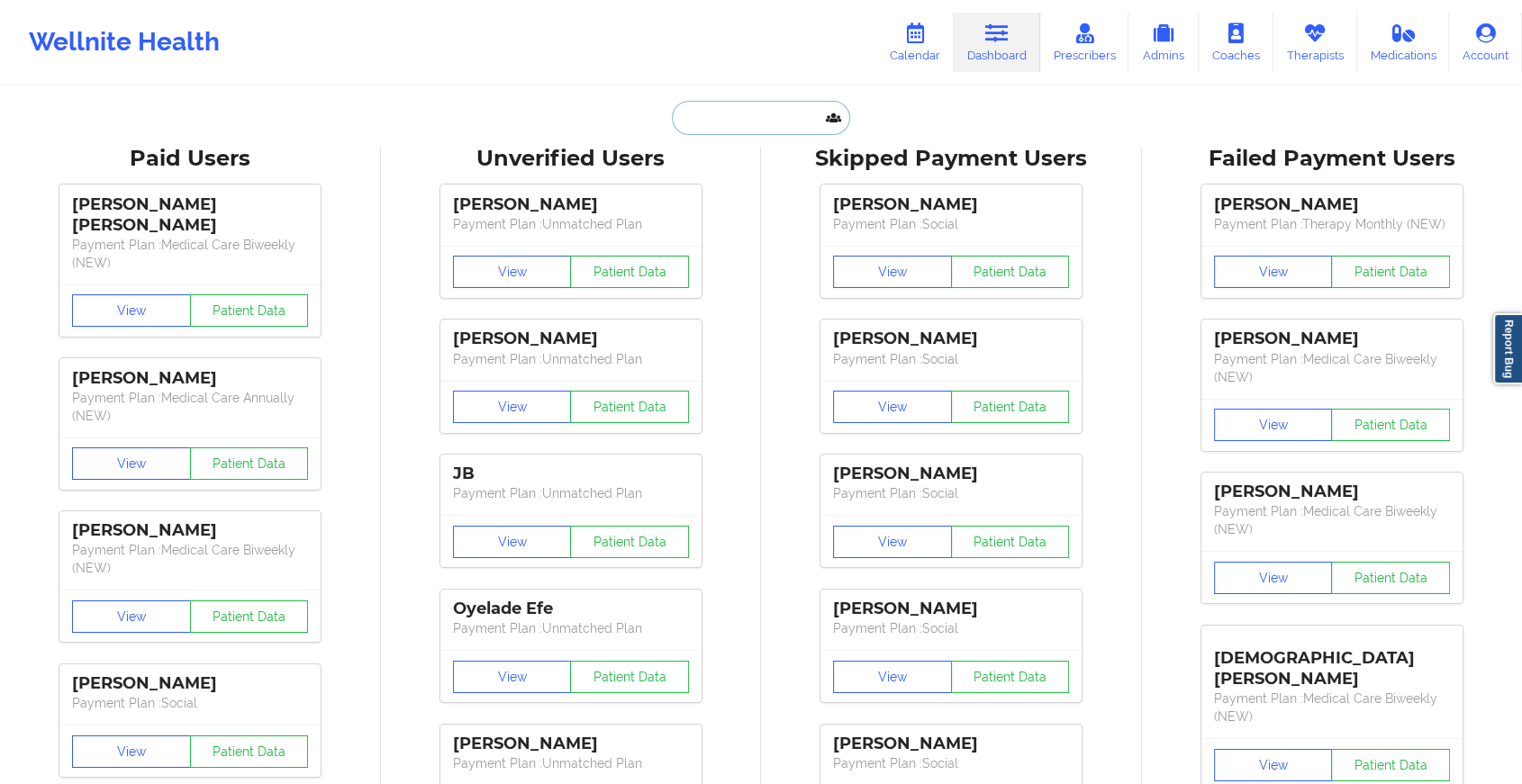
click at [783, 108] on input "text" at bounding box center [761, 118] width 178 height 34
paste input "[EMAIL_ADDRESS][DOMAIN_NAME]"
type input "[EMAIL_ADDRESS][DOMAIN_NAME]"
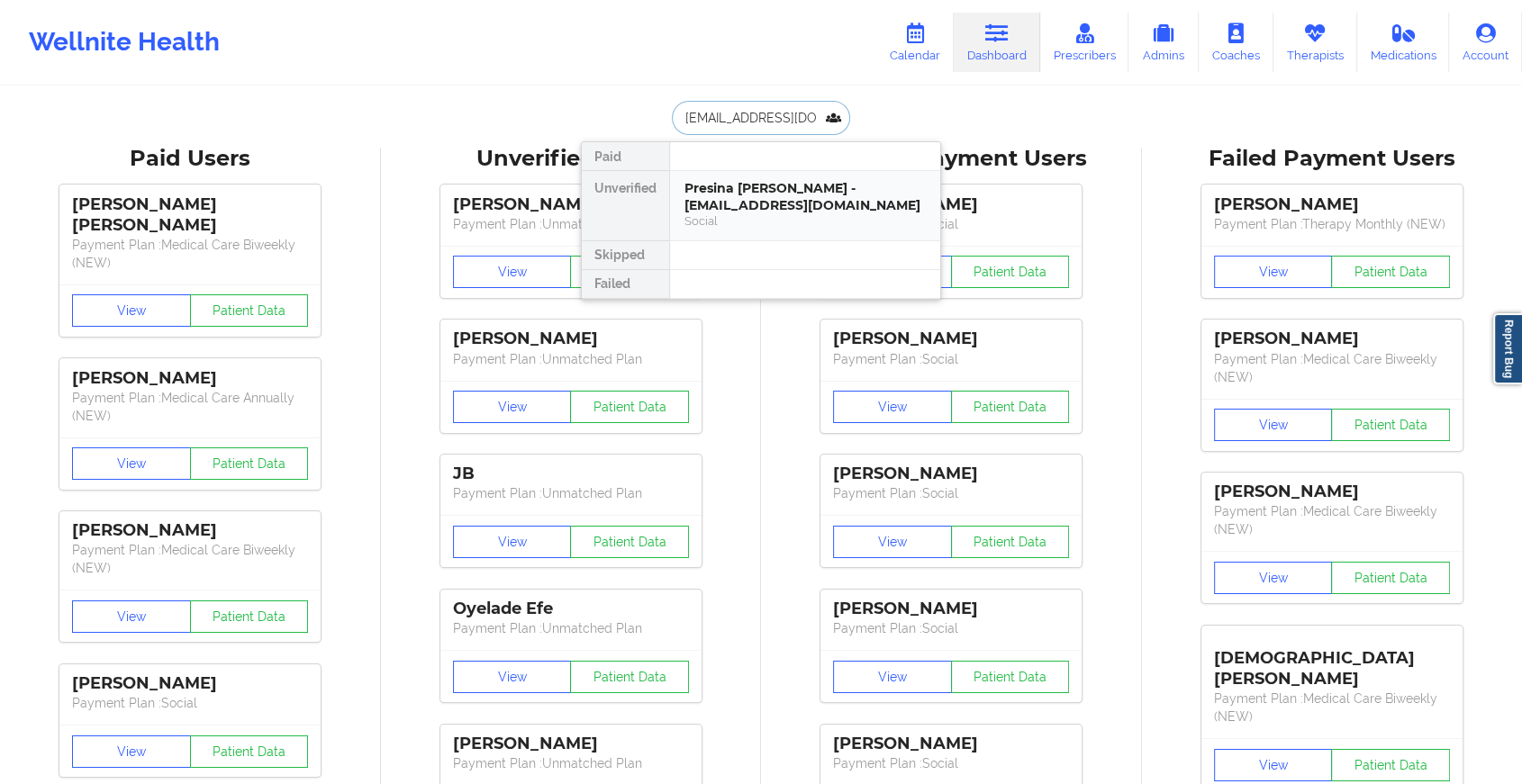
click at [809, 200] on div "Presina [PERSON_NAME] - [EMAIL_ADDRESS][DOMAIN_NAME]" at bounding box center [805, 196] width 242 height 33
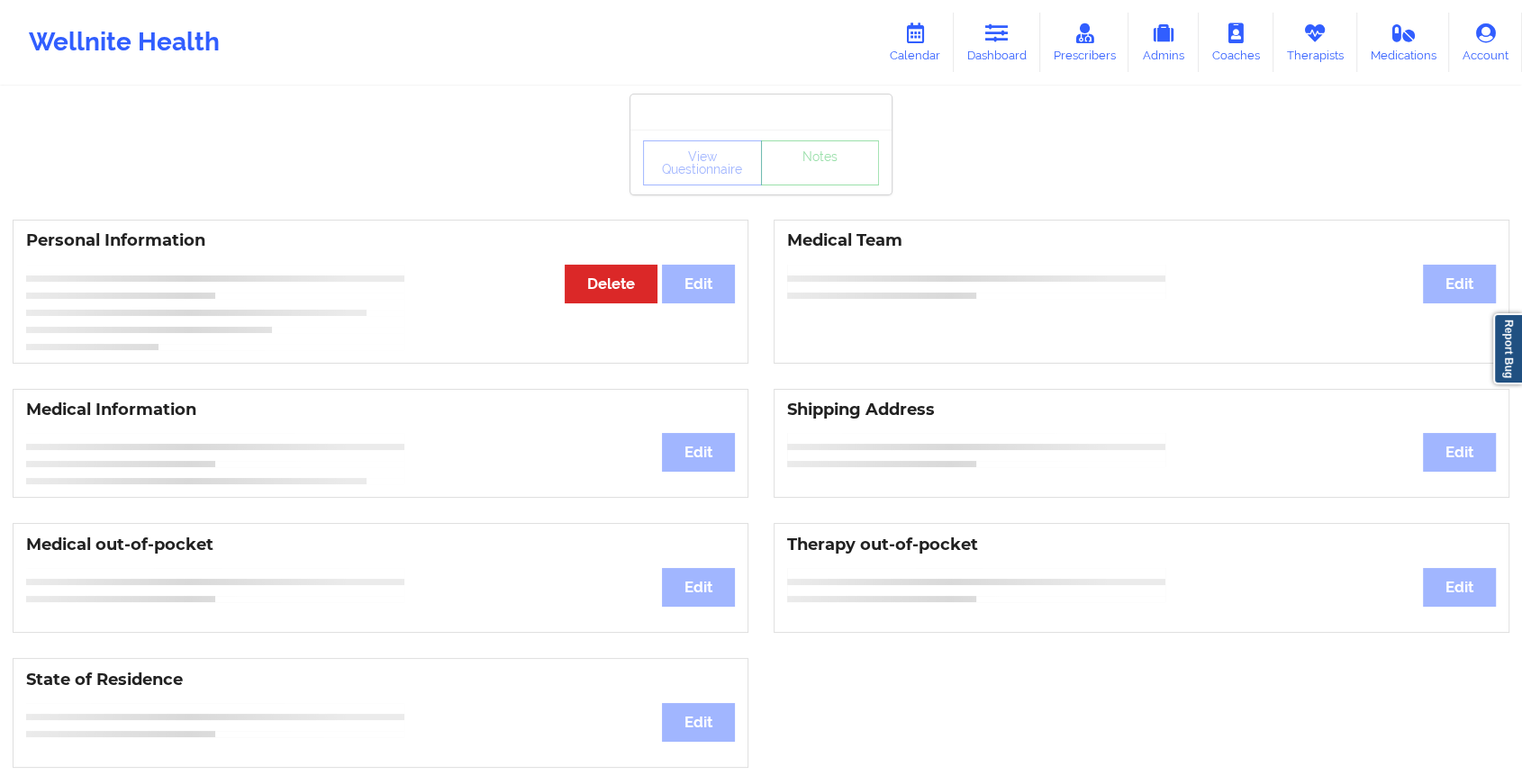
click at [814, 179] on div "View Questionnaire Notes" at bounding box center [761, 163] width 236 height 45
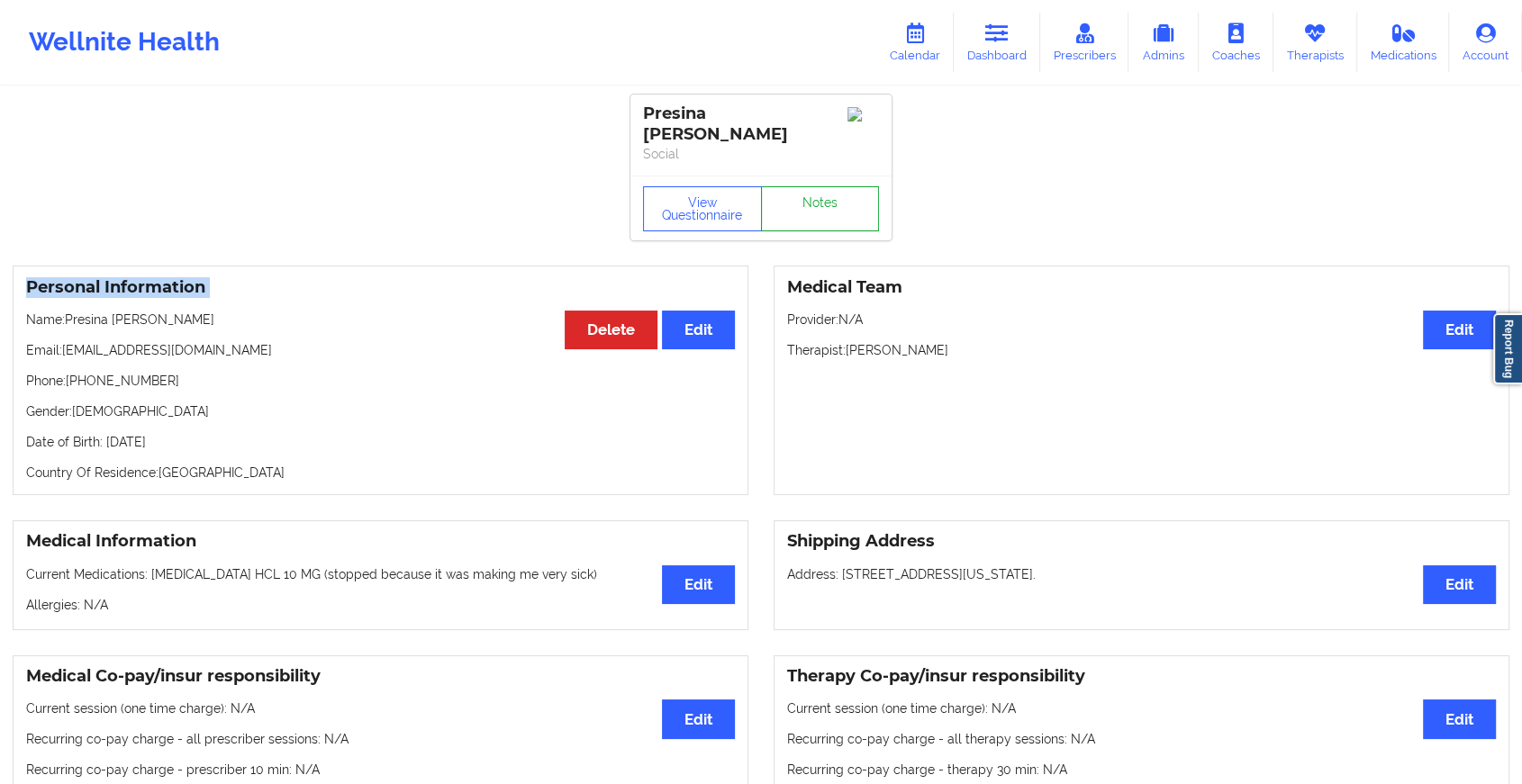
drag, startPoint x: 814, startPoint y: 179, endPoint x: 820, endPoint y: 200, distance: 21.8
click at [820, 200] on link "Notes" at bounding box center [820, 208] width 119 height 45
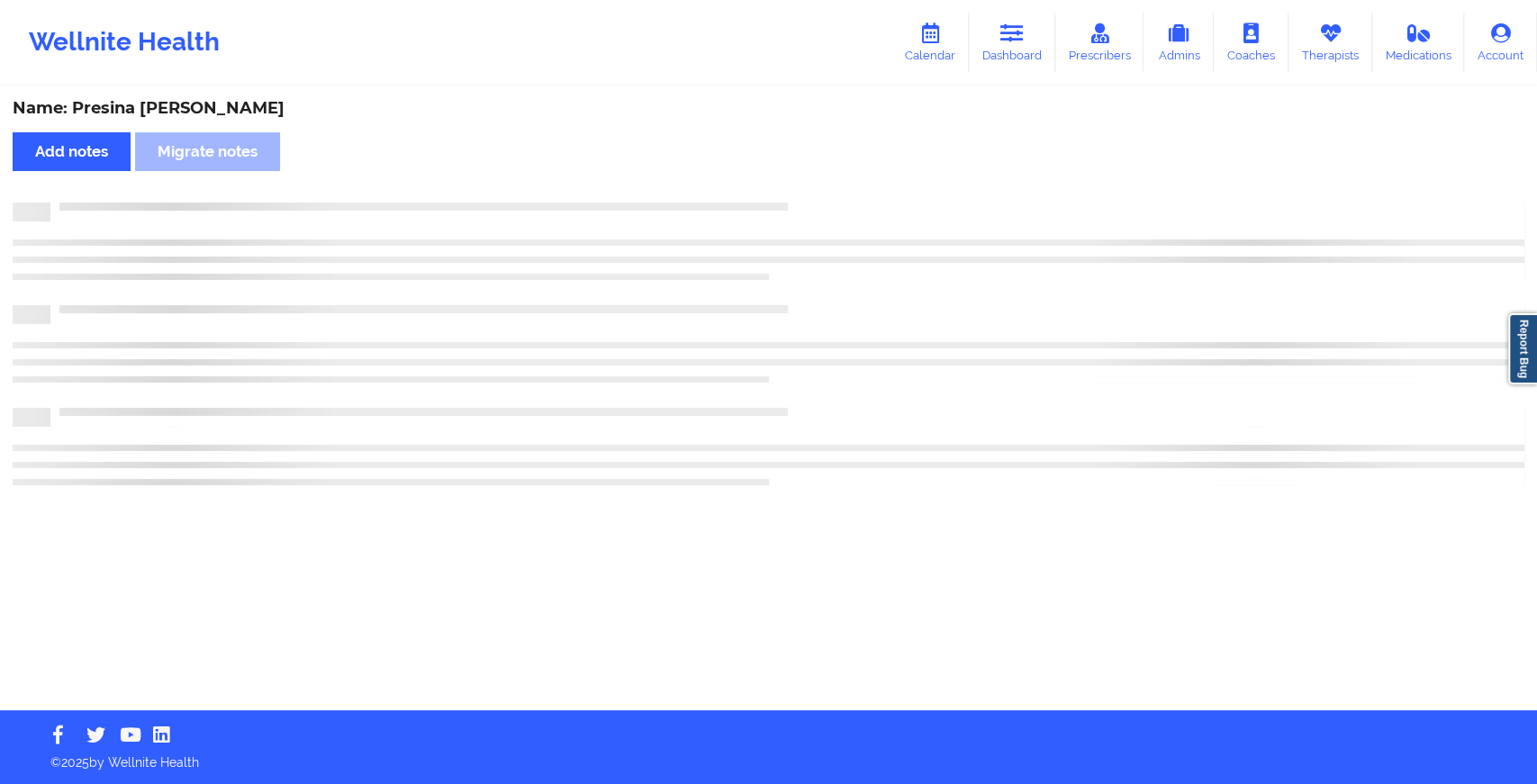
click at [820, 200] on div "Name: Presina [PERSON_NAME] Add notes Migrate notes" at bounding box center [768, 400] width 1537 height 622
